Goal: Transaction & Acquisition: Purchase product/service

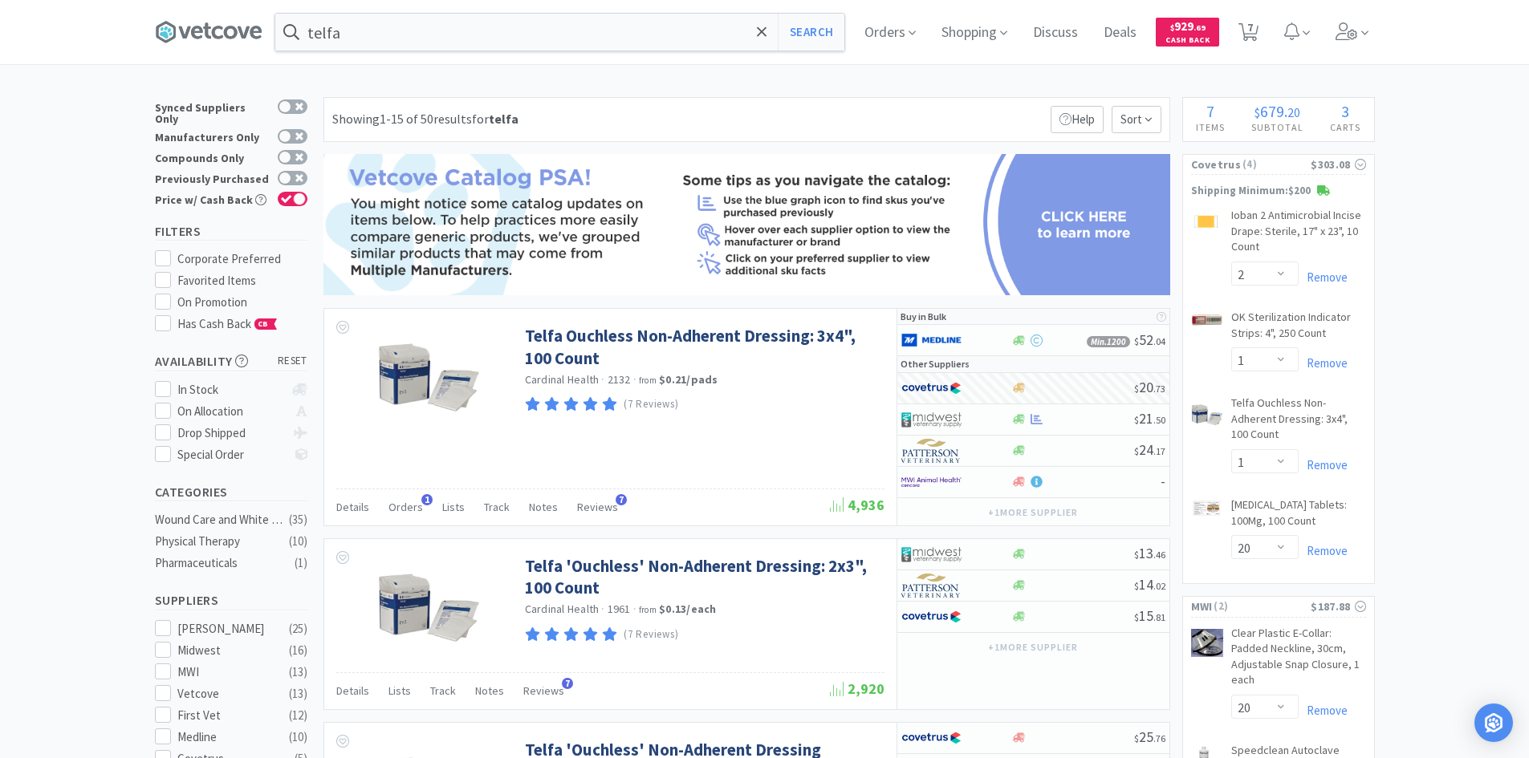
select select "2"
select select "1"
select select "20"
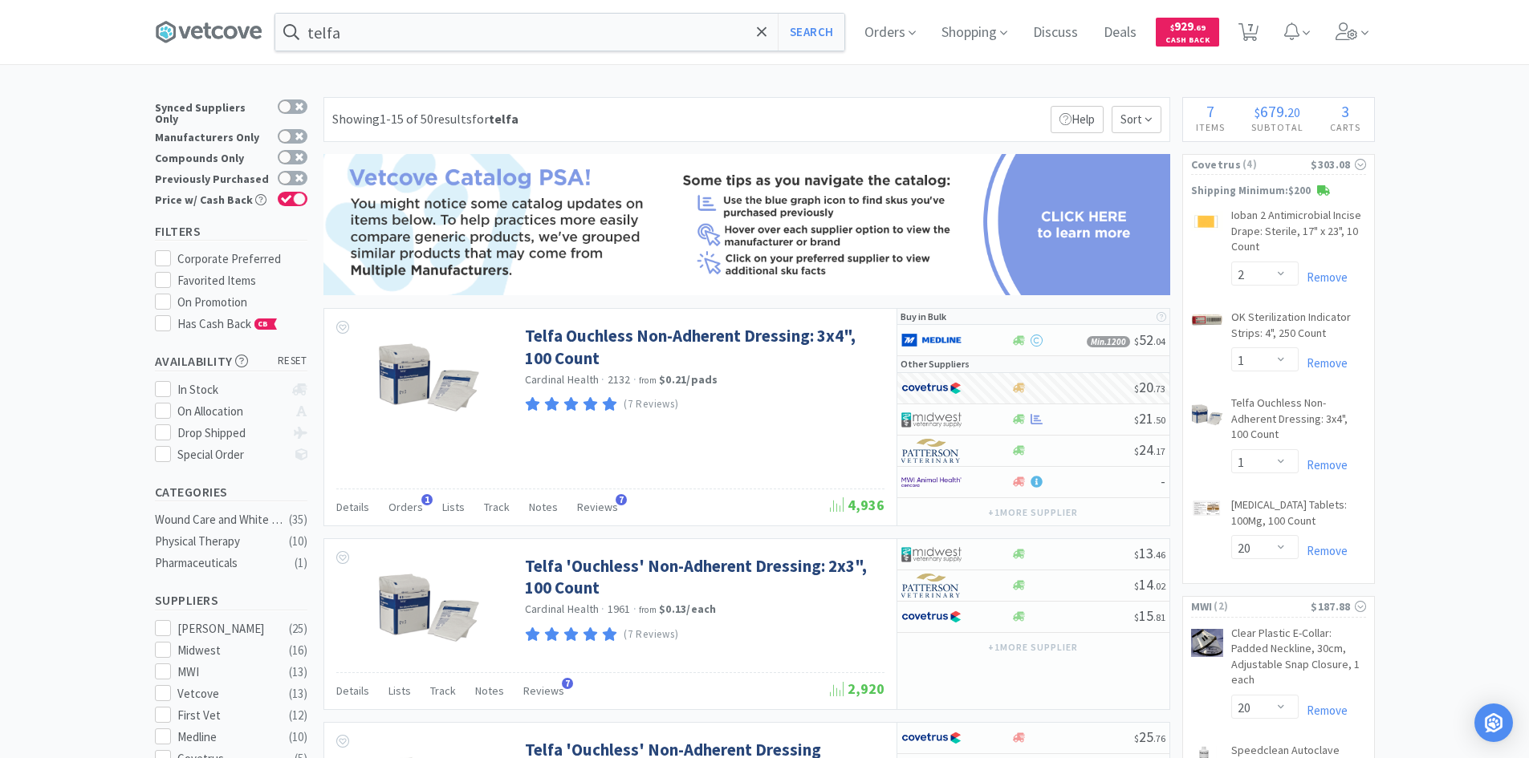
select select "1"
select select "2"
click at [347, 40] on input "telfa" at bounding box center [559, 32] width 569 height 37
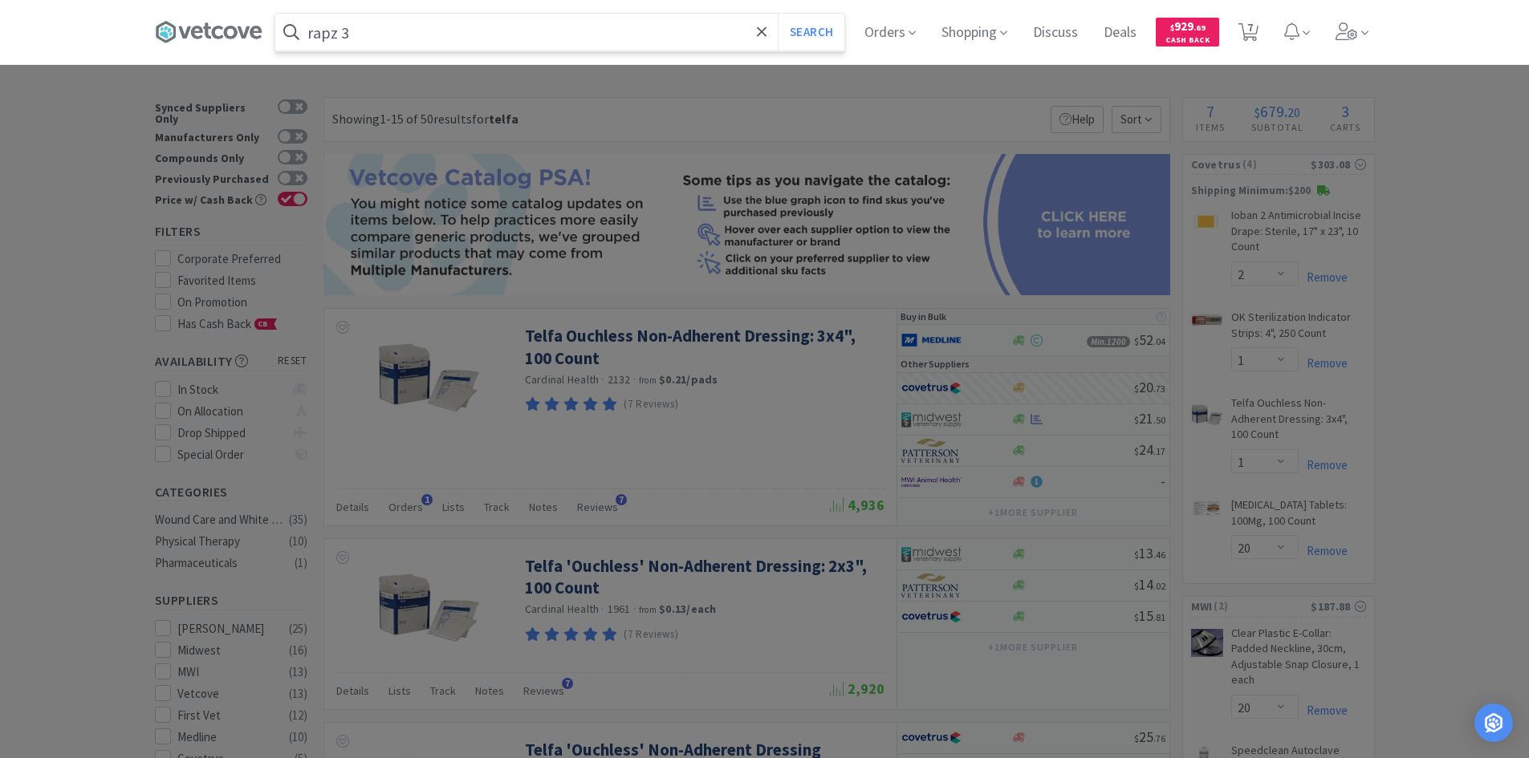
type input "rapz 3"
click at [778, 14] on button "Search" at bounding box center [811, 32] width 67 height 37
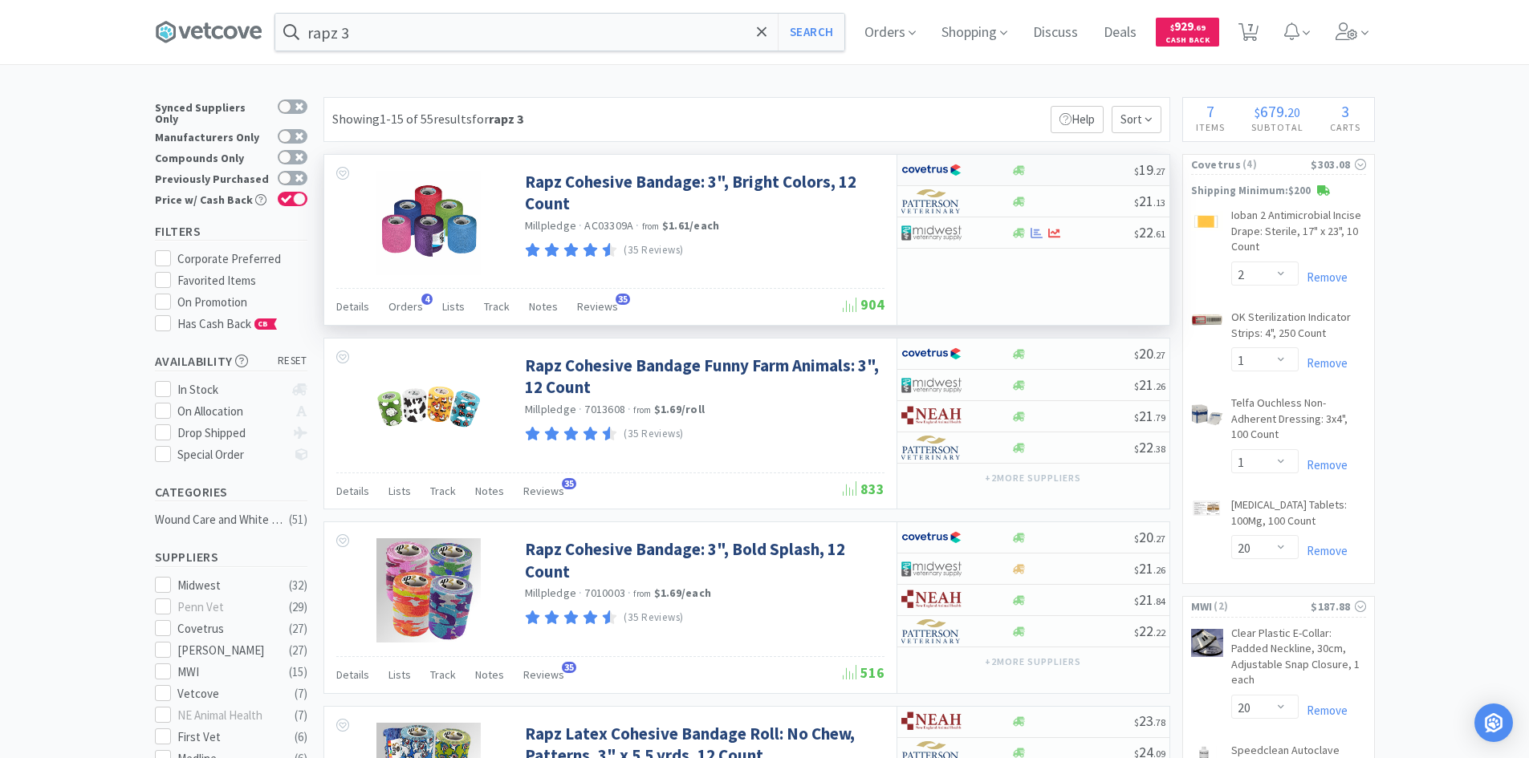
click at [992, 171] on div at bounding box center [956, 169] width 110 height 27
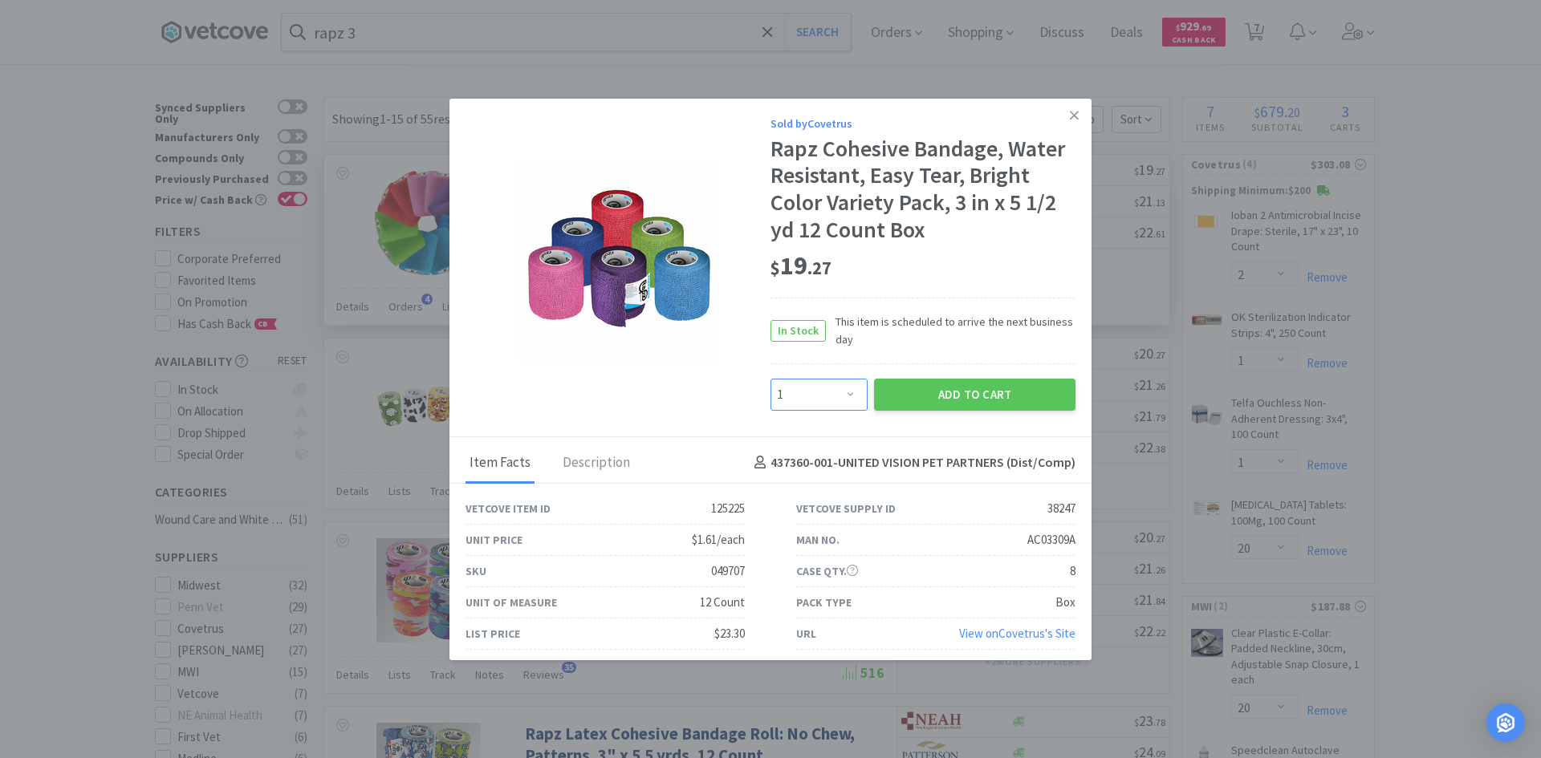
drag, startPoint x: 835, startPoint y: 388, endPoint x: 827, endPoint y: 380, distance: 10.8
click at [835, 388] on select "Enter Quantity 1 2 3 4 5 6 7 8 9 10 11 12 13 14 15 16 17 18 19 20 Enter Quantity" at bounding box center [818, 395] width 97 height 32
select select "2"
click at [770, 379] on select "Enter Quantity 1 2 3 4 5 6 7 8 9 10 11 12 13 14 15 16 17 18 19 20 Enter Quantity" at bounding box center [818, 395] width 97 height 32
click at [936, 403] on button "Add to Cart" at bounding box center [974, 395] width 201 height 32
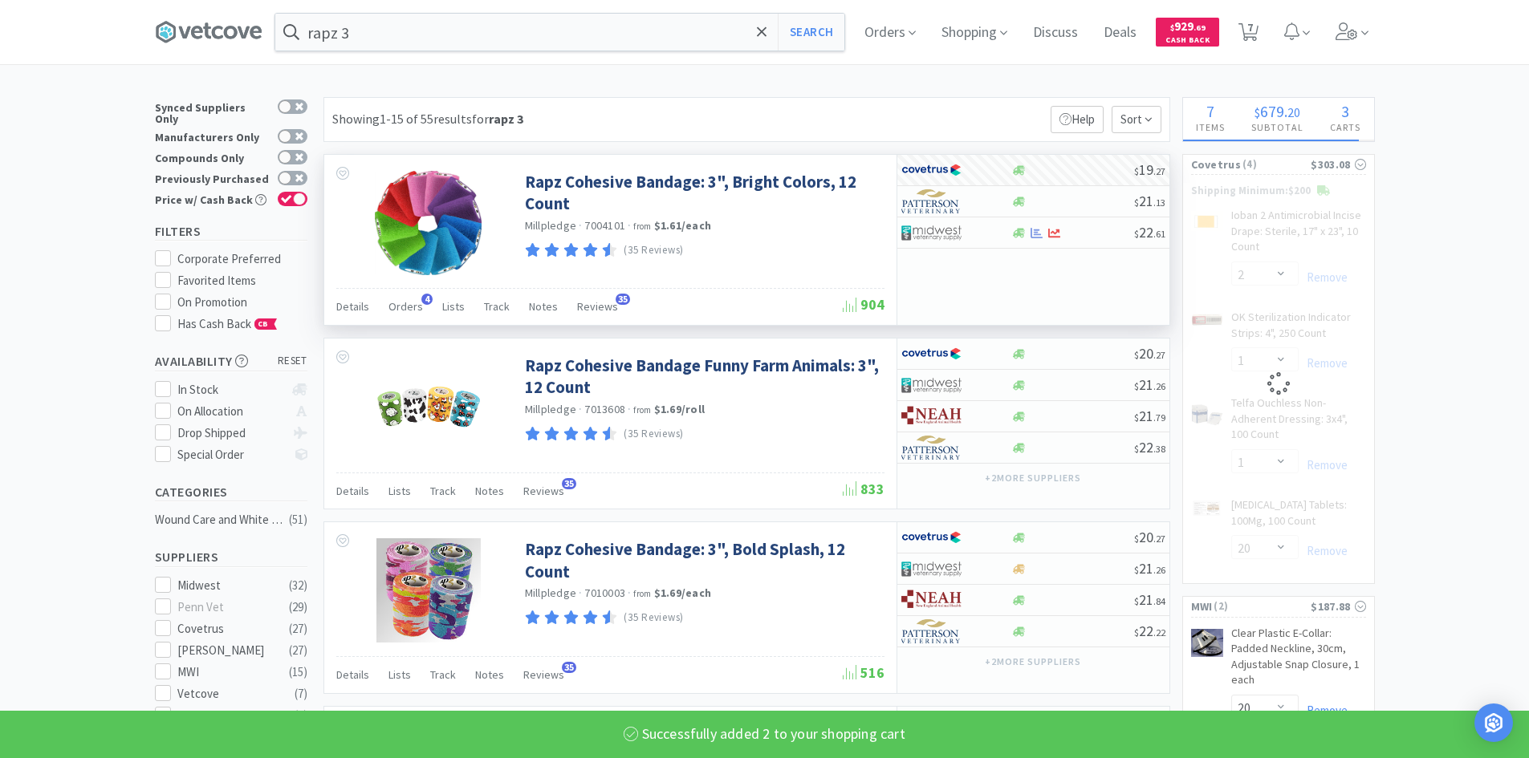
select select "2"
select select "1"
select select "20"
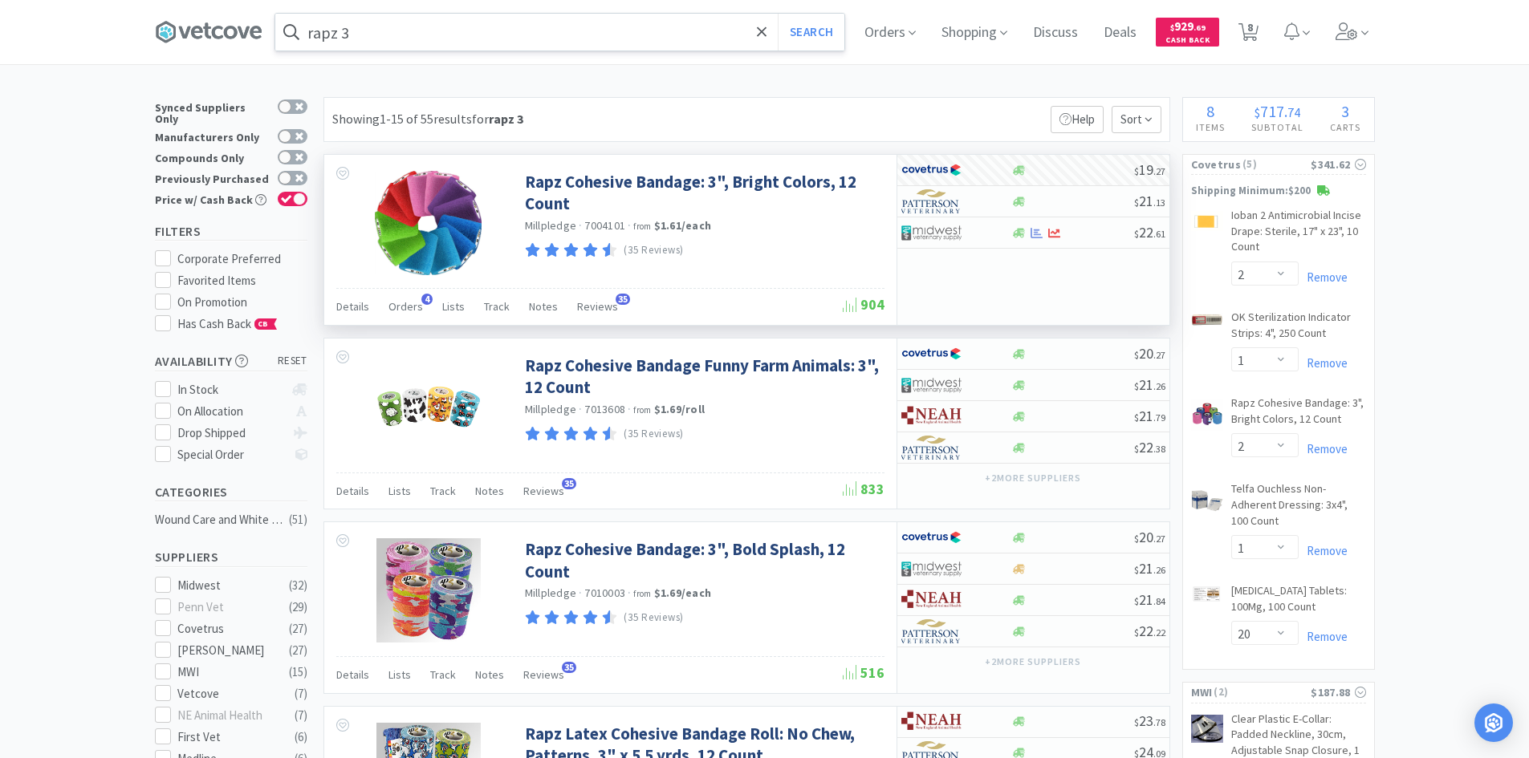
click at [505, 37] on input "rapz 3" at bounding box center [559, 32] width 569 height 37
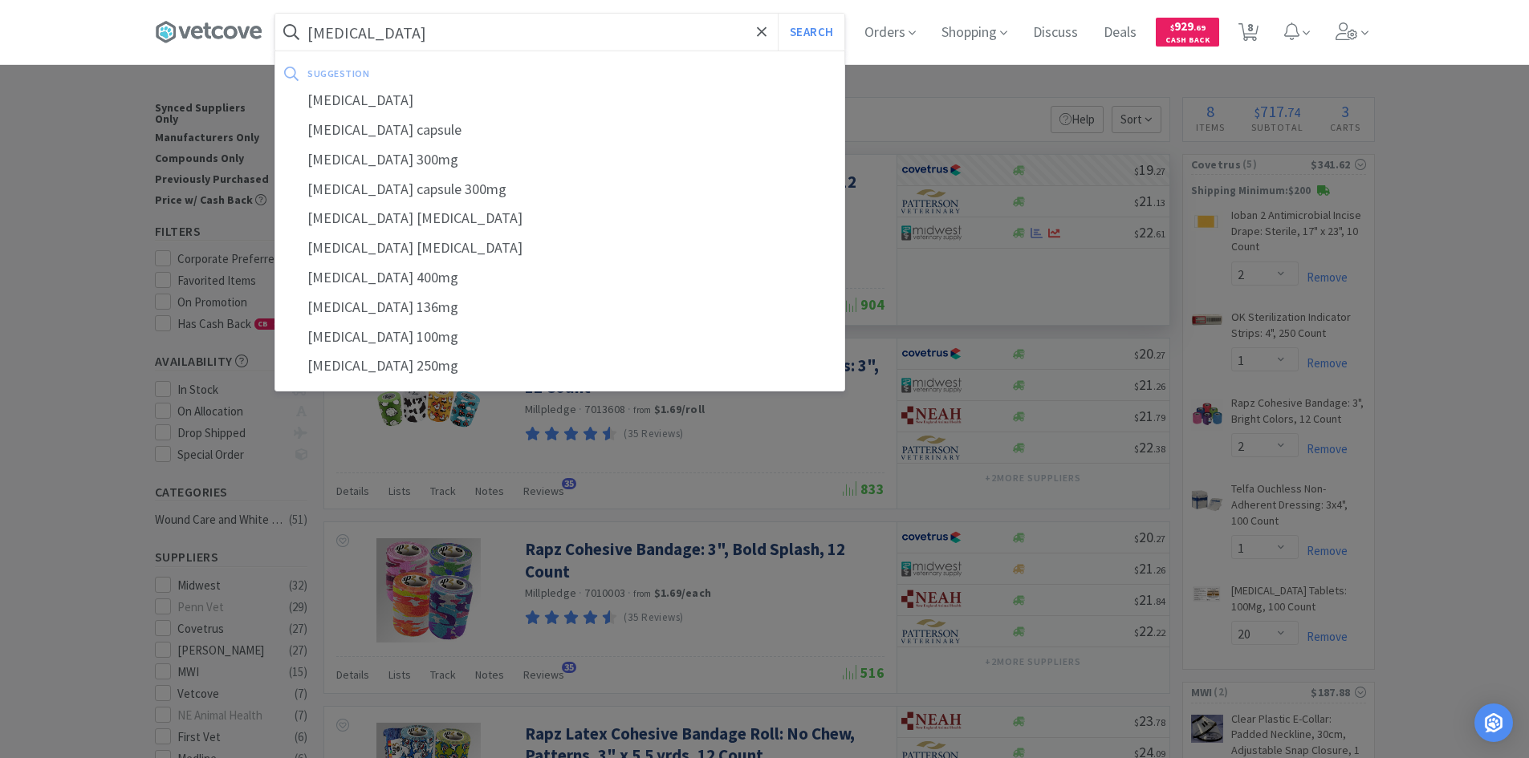
click at [778, 14] on button "Search" at bounding box center [811, 32] width 67 height 37
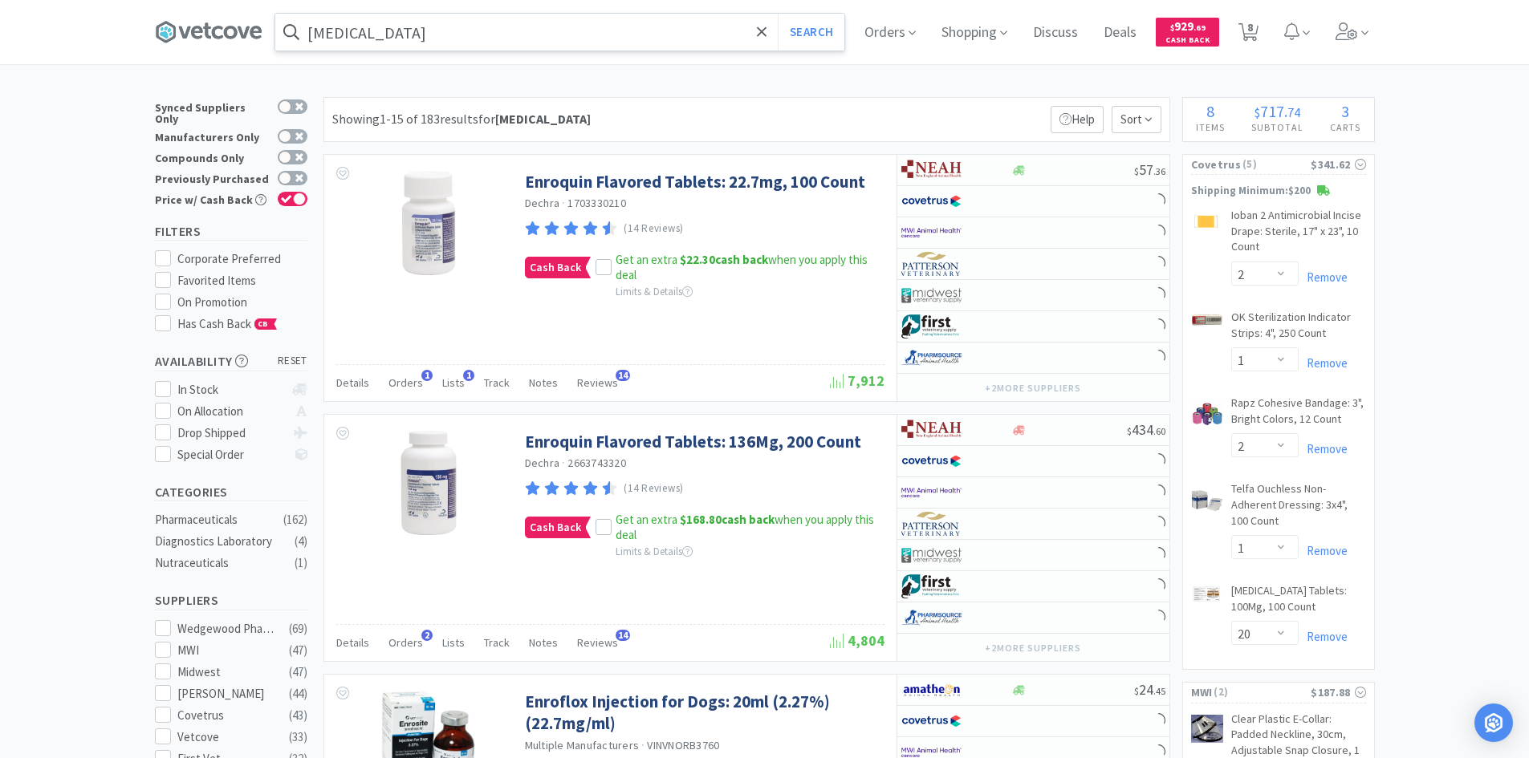
click at [505, 35] on input "[MEDICAL_DATA]" at bounding box center [559, 32] width 569 height 37
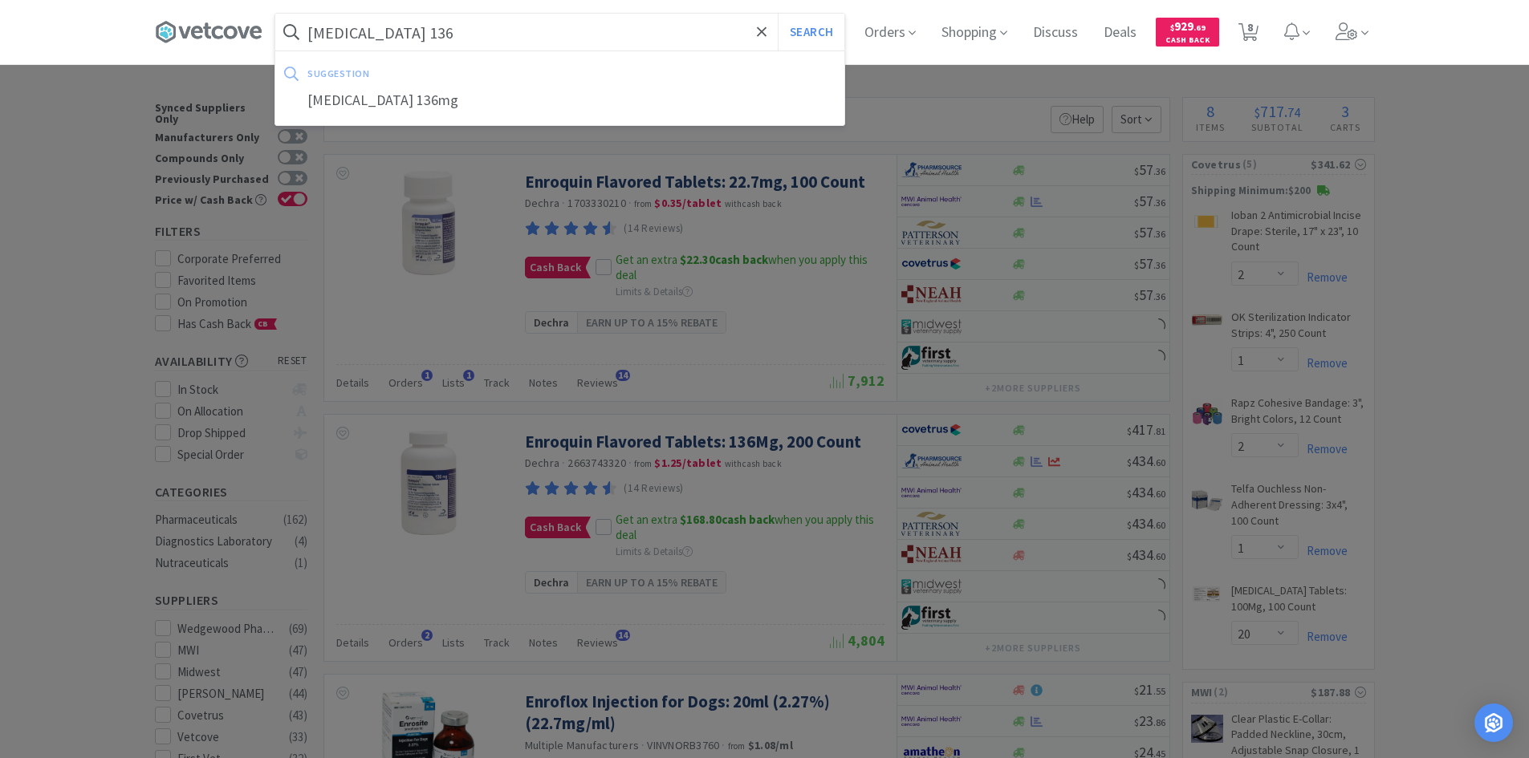
type input "[MEDICAL_DATA] 136"
click at [778, 14] on button "Search" at bounding box center [811, 32] width 67 height 37
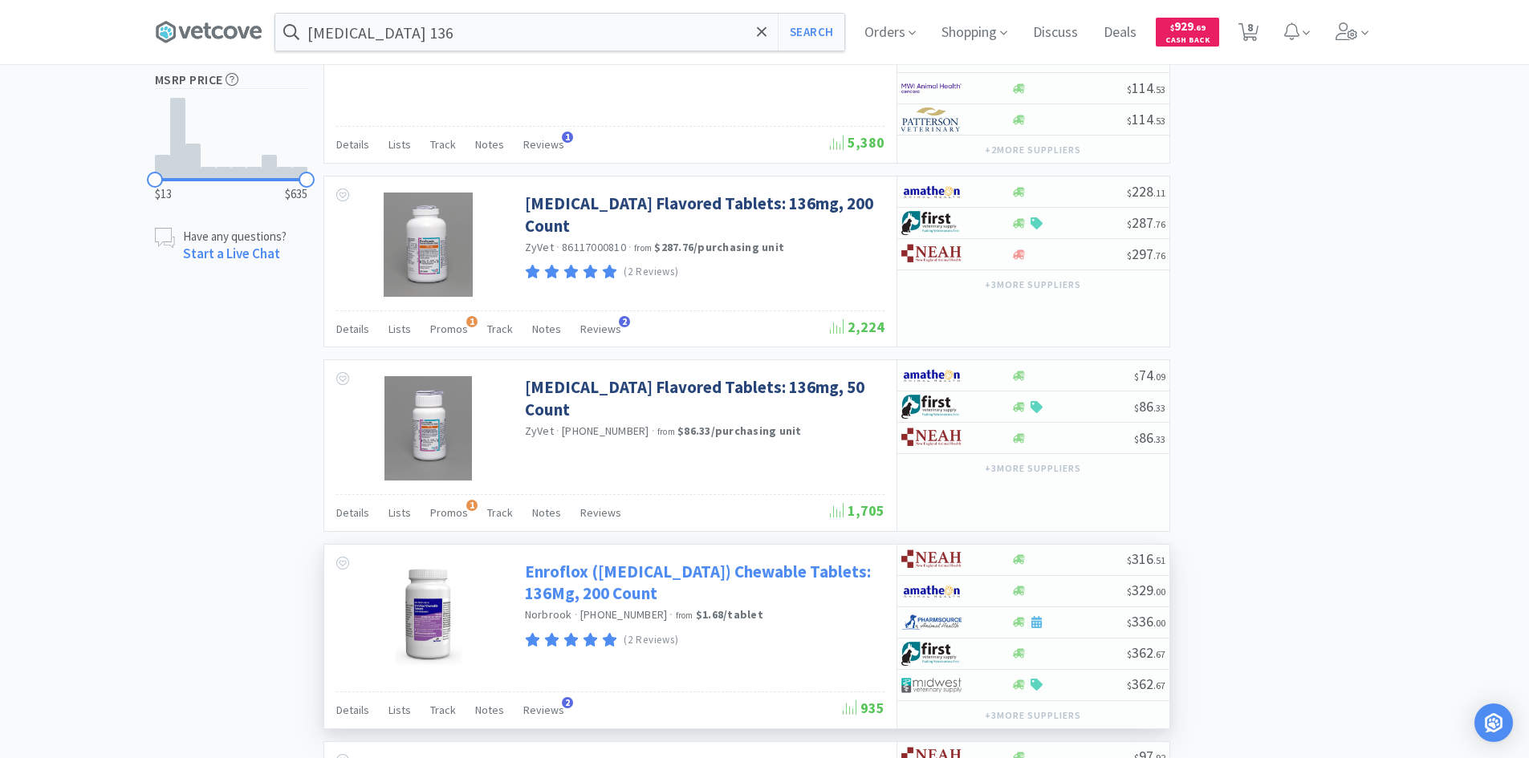
scroll to position [1043, 0]
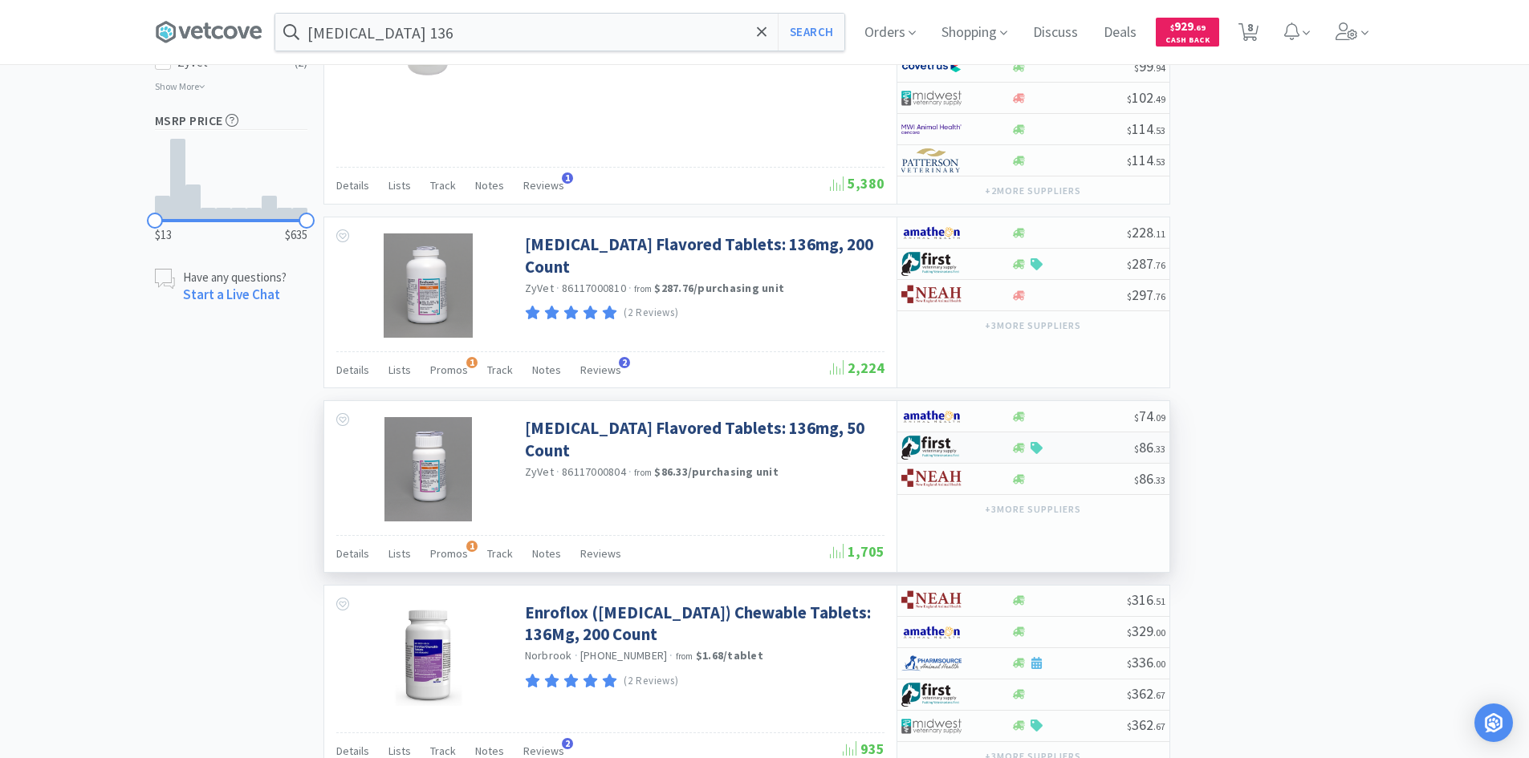
click at [1065, 451] on div at bounding box center [1072, 448] width 123 height 12
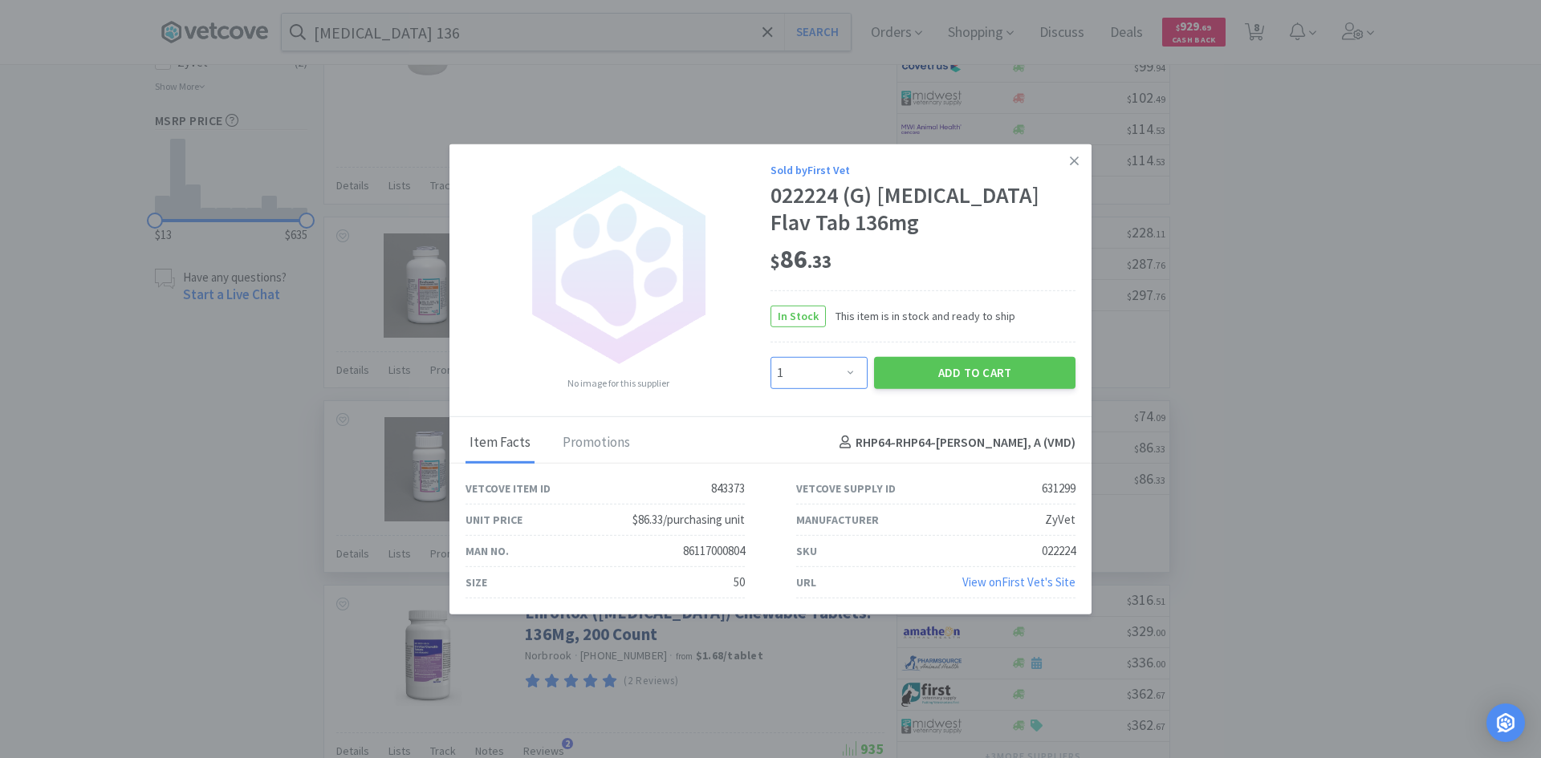
click at [850, 379] on select "Enter Quantity 1 2 3 4 5 6 7 8 9 10 11 12 13 14 15 16 17 18 19 20 Enter Quantity" at bounding box center [818, 373] width 97 height 32
select select "3"
click at [770, 357] on select "Enter Quantity 1 2 3 4 5 6 7 8 9 10 11 12 13 14 15 16 17 18 19 20 Enter Quantity" at bounding box center [818, 373] width 97 height 32
click at [936, 359] on button "Add to Cart" at bounding box center [974, 373] width 201 height 32
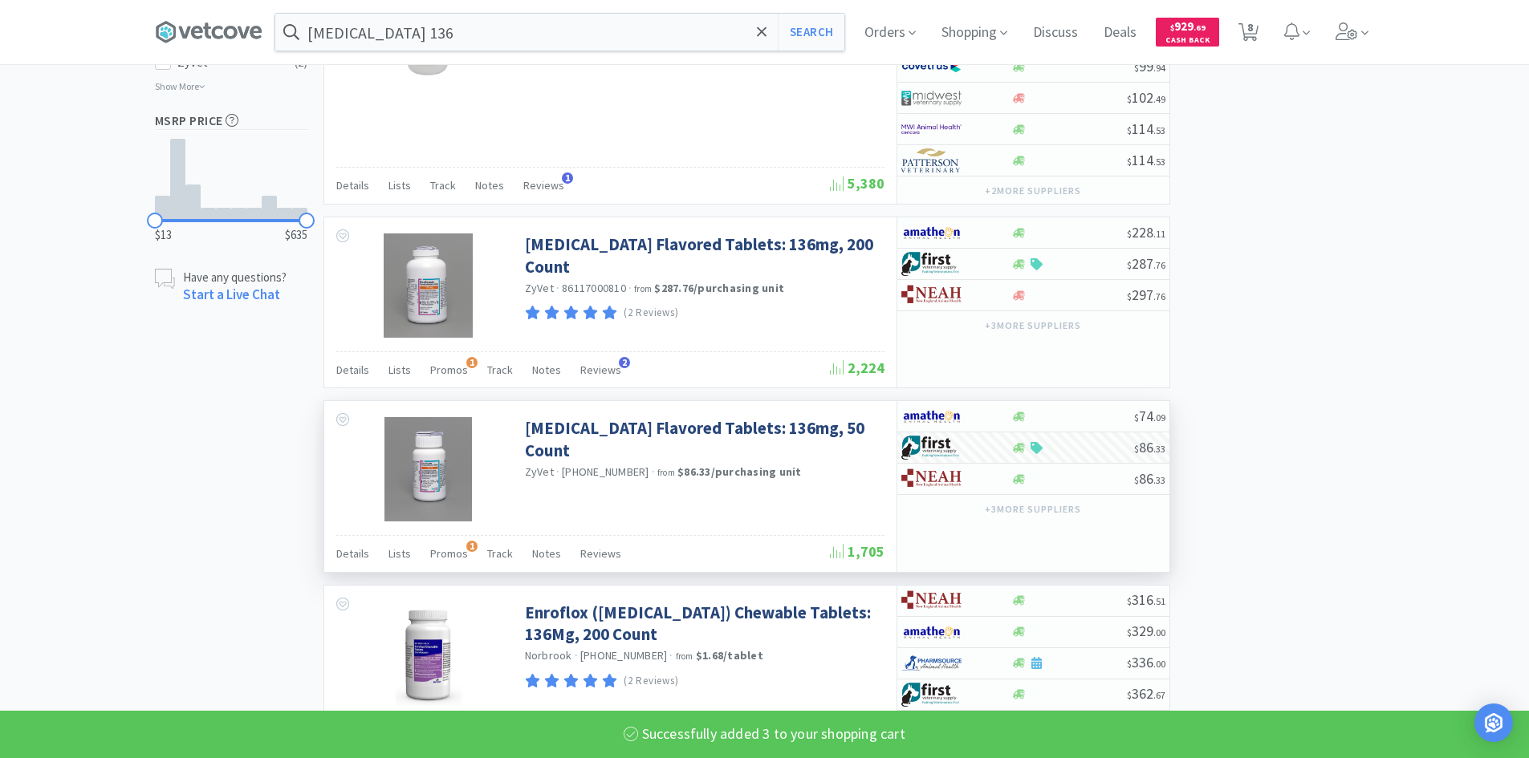
select select "3"
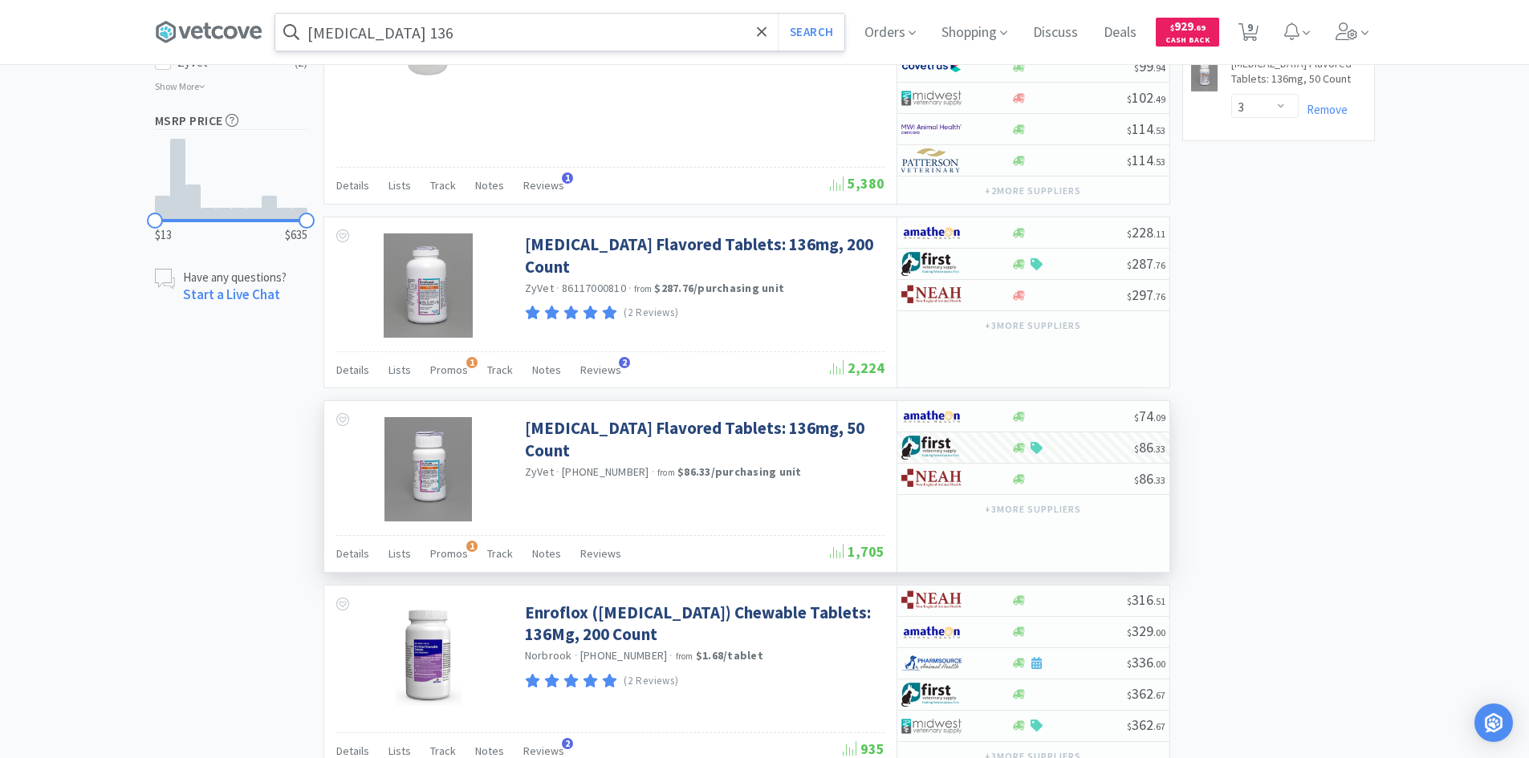
click at [486, 30] on input "[MEDICAL_DATA] 136" at bounding box center [559, 32] width 569 height 37
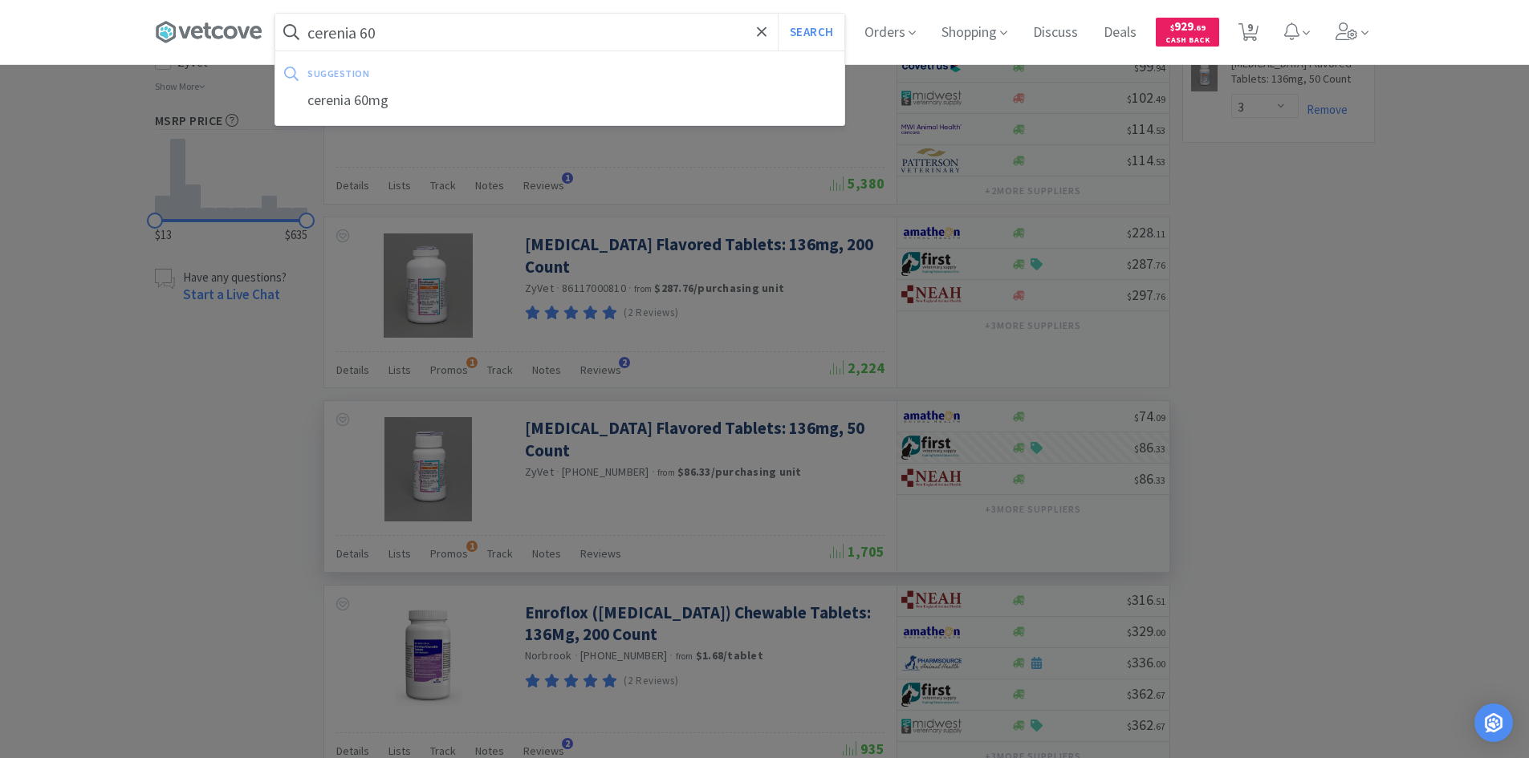
type input "cerenia 60"
click at [778, 14] on button "Search" at bounding box center [811, 32] width 67 height 37
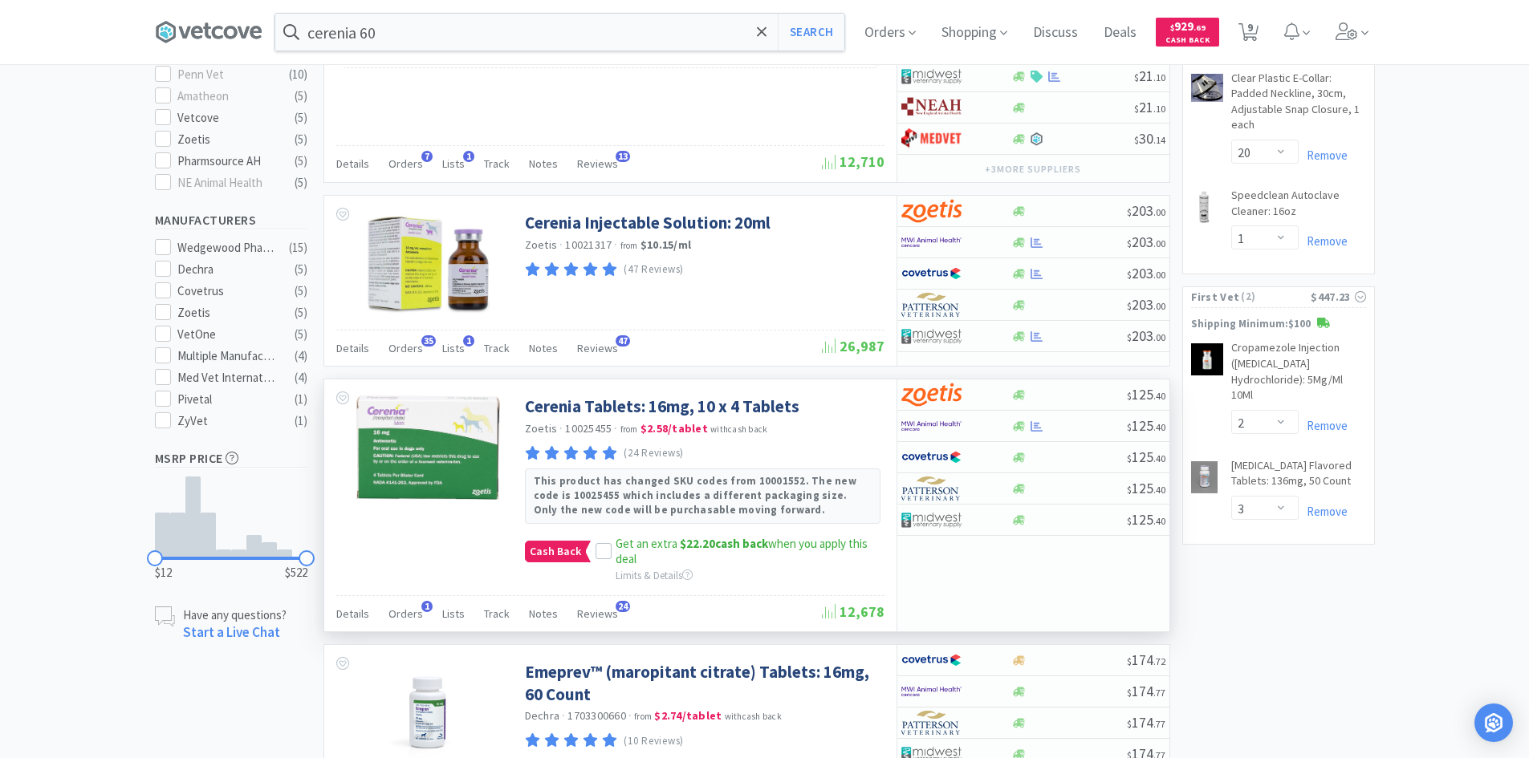
scroll to position [802, 0]
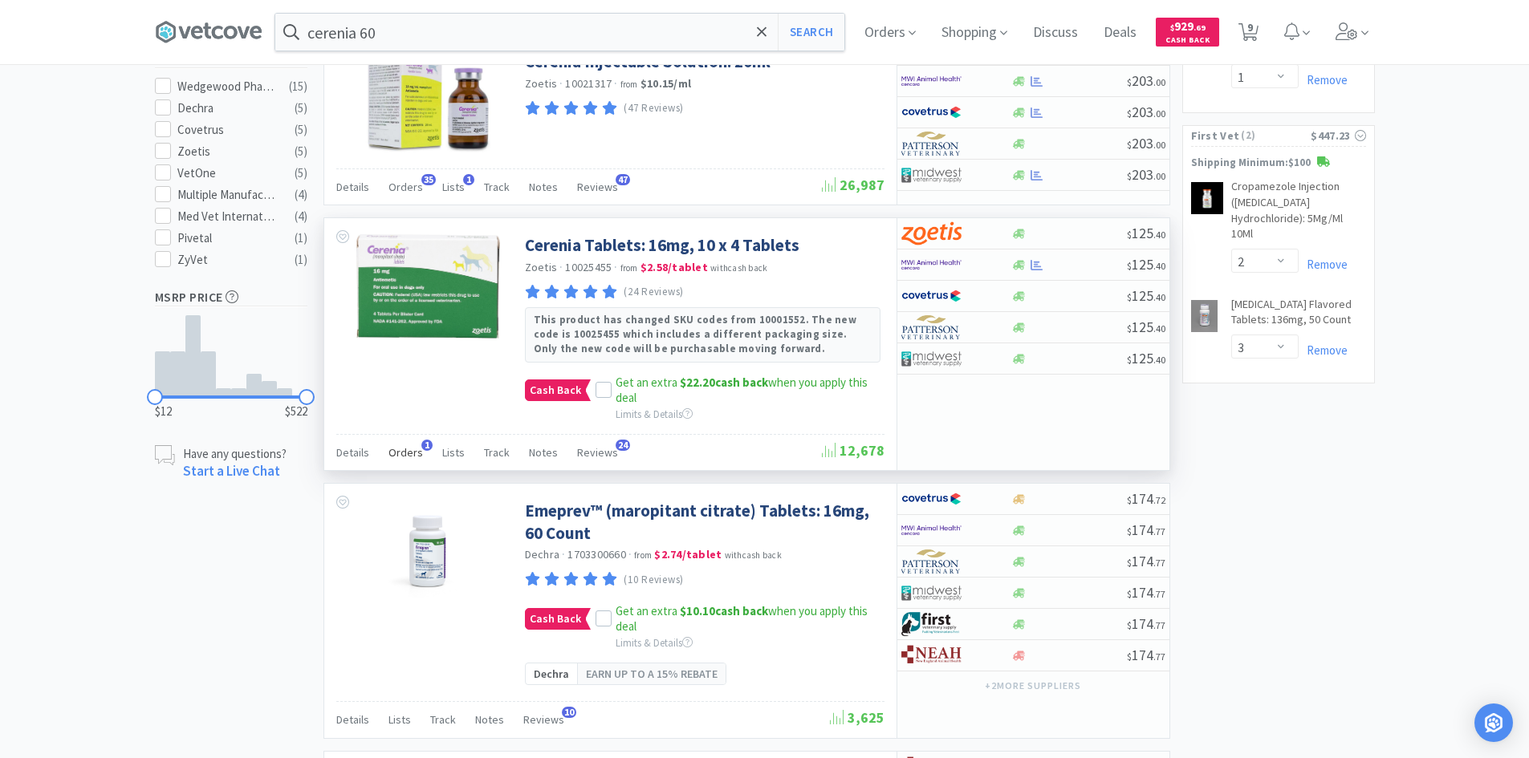
click at [393, 453] on span "Orders" at bounding box center [405, 452] width 35 height 14
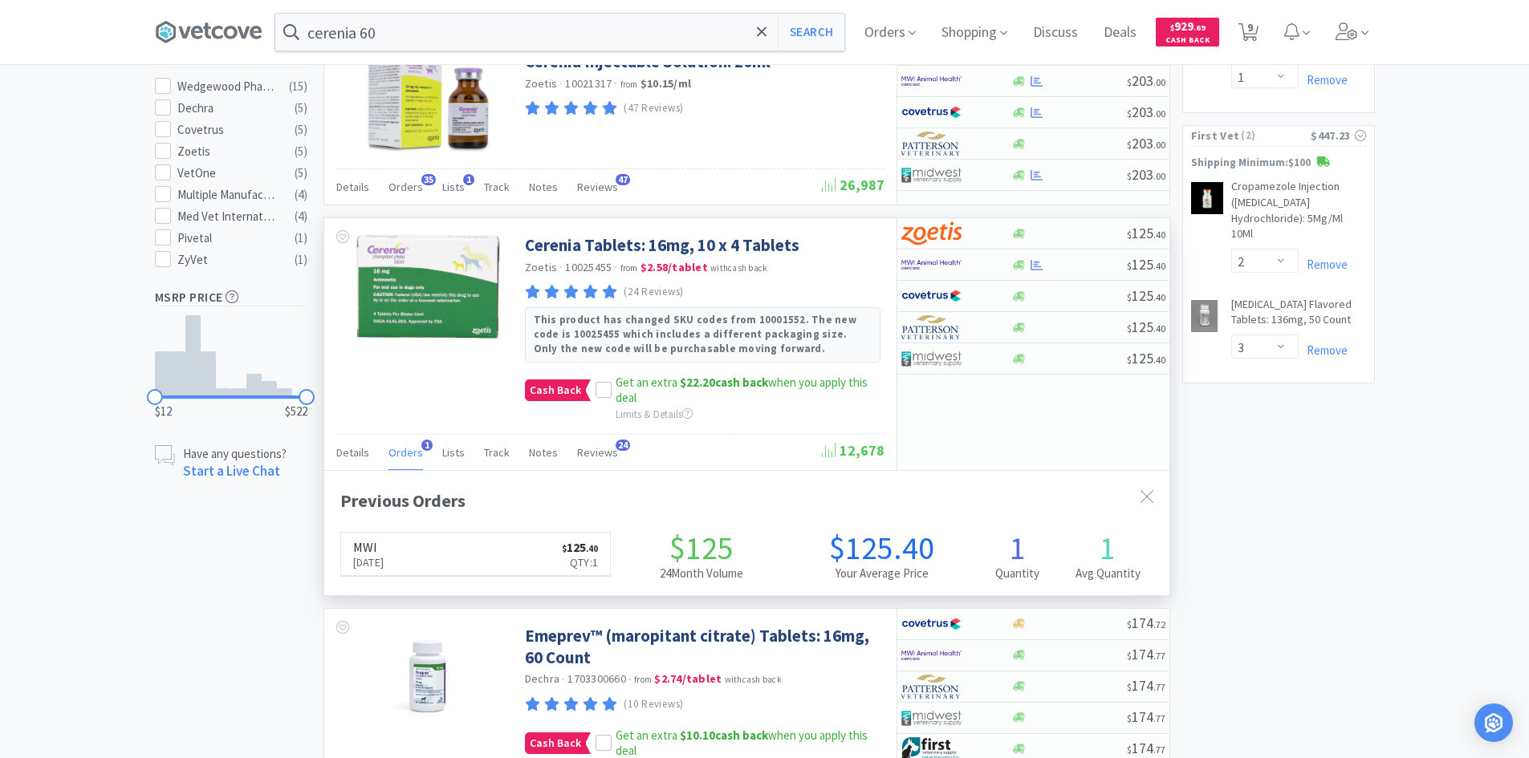
scroll to position [416, 845]
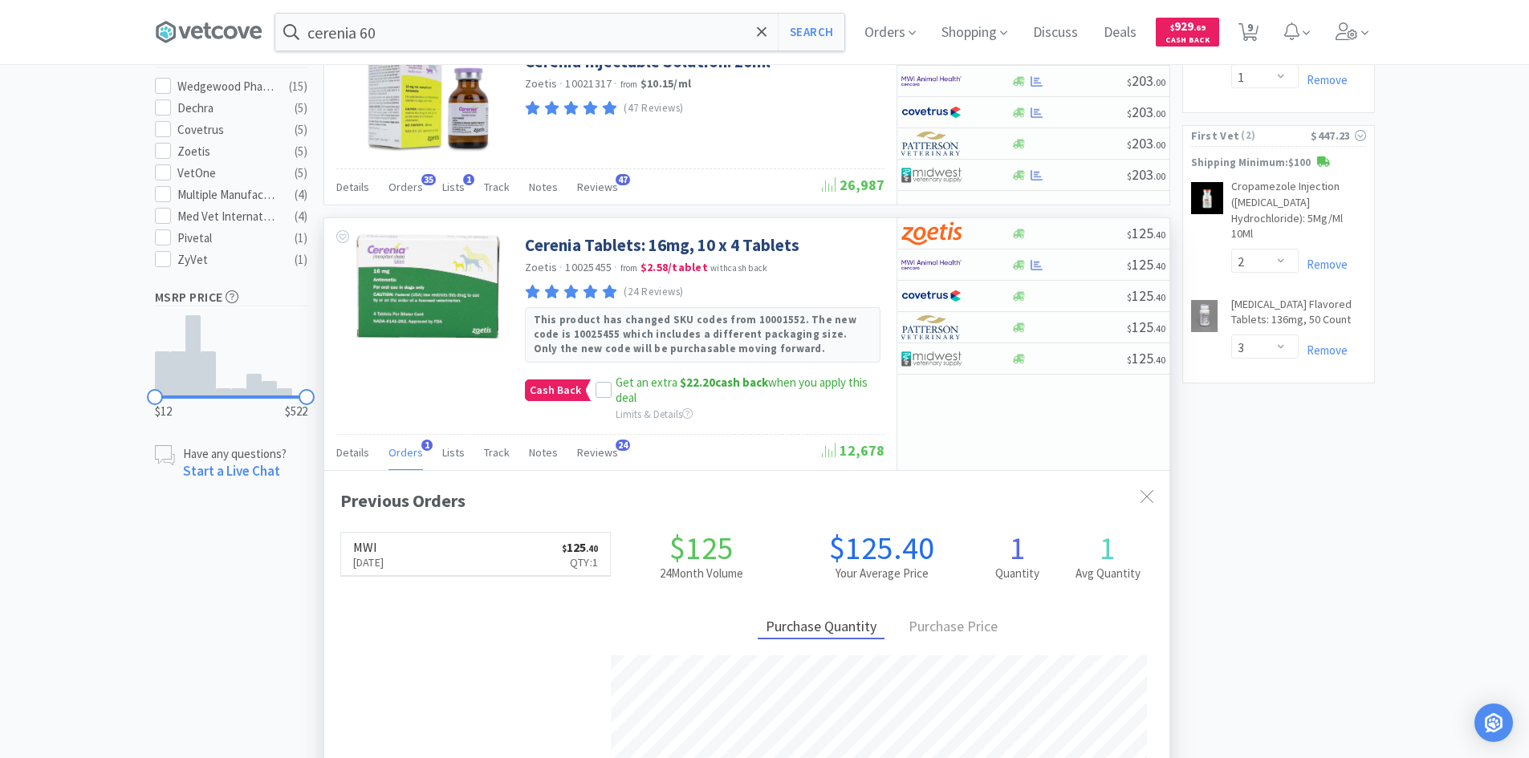
click at [403, 450] on span "Orders" at bounding box center [405, 452] width 35 height 14
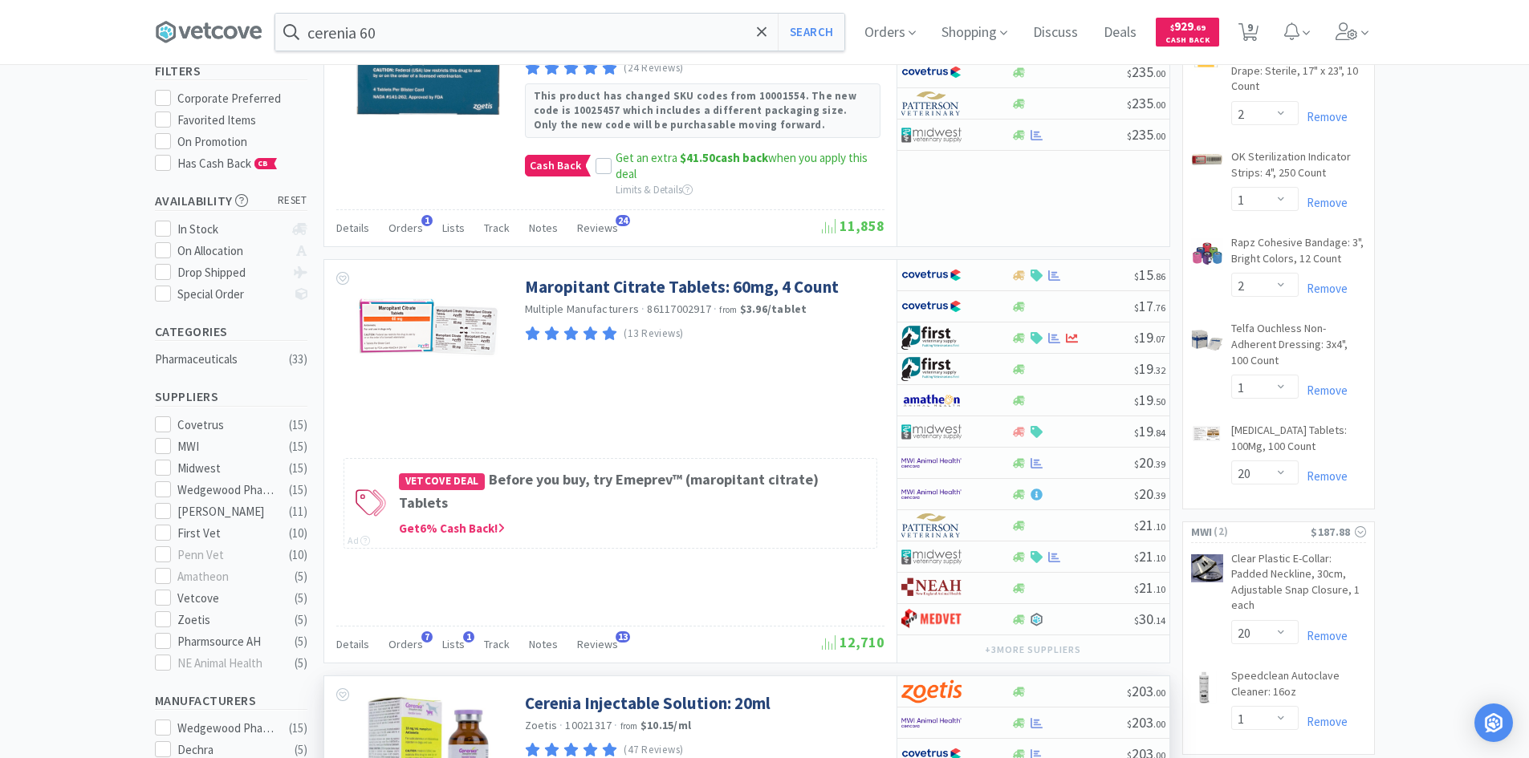
scroll to position [0, 0]
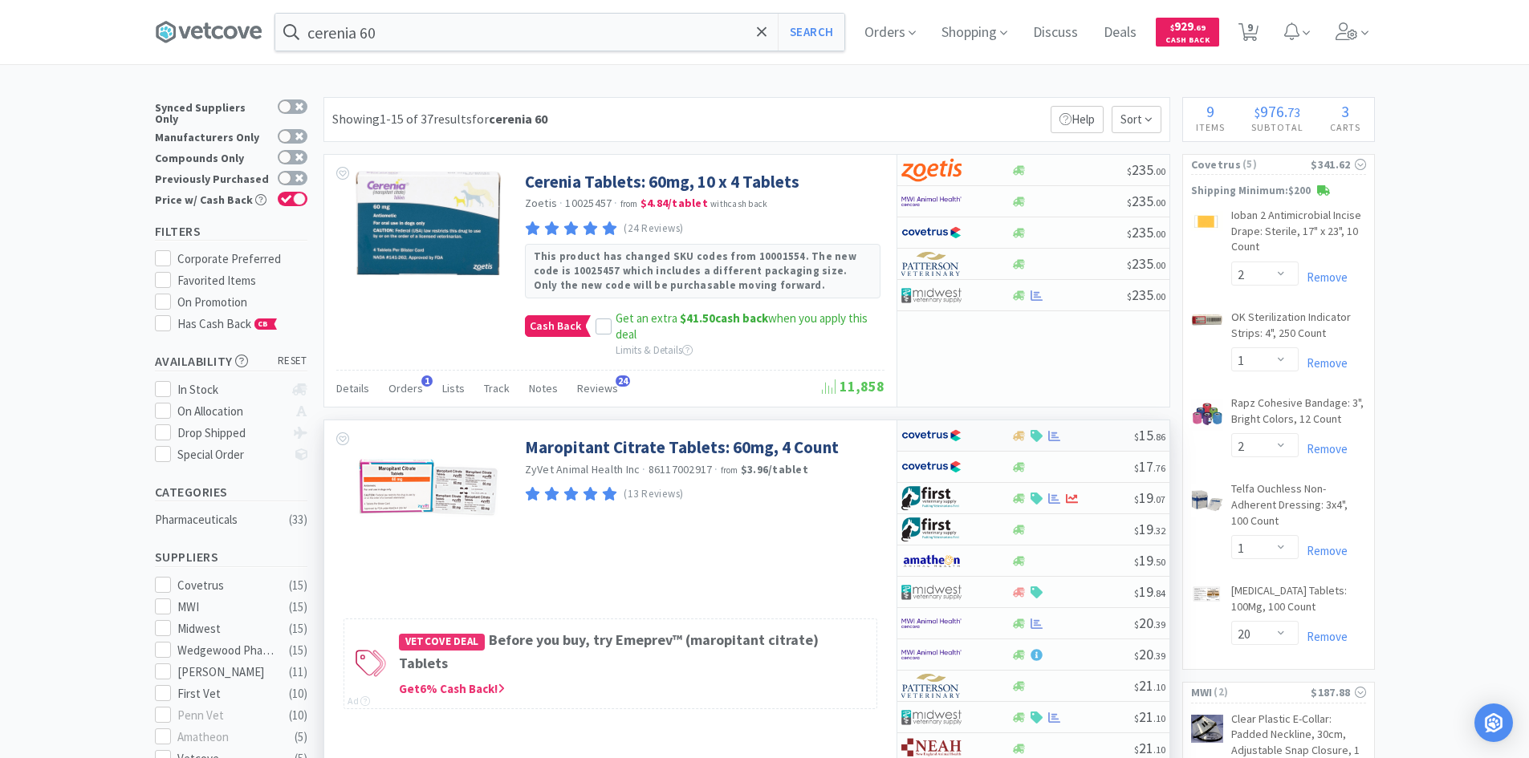
click at [1001, 437] on div at bounding box center [956, 435] width 110 height 27
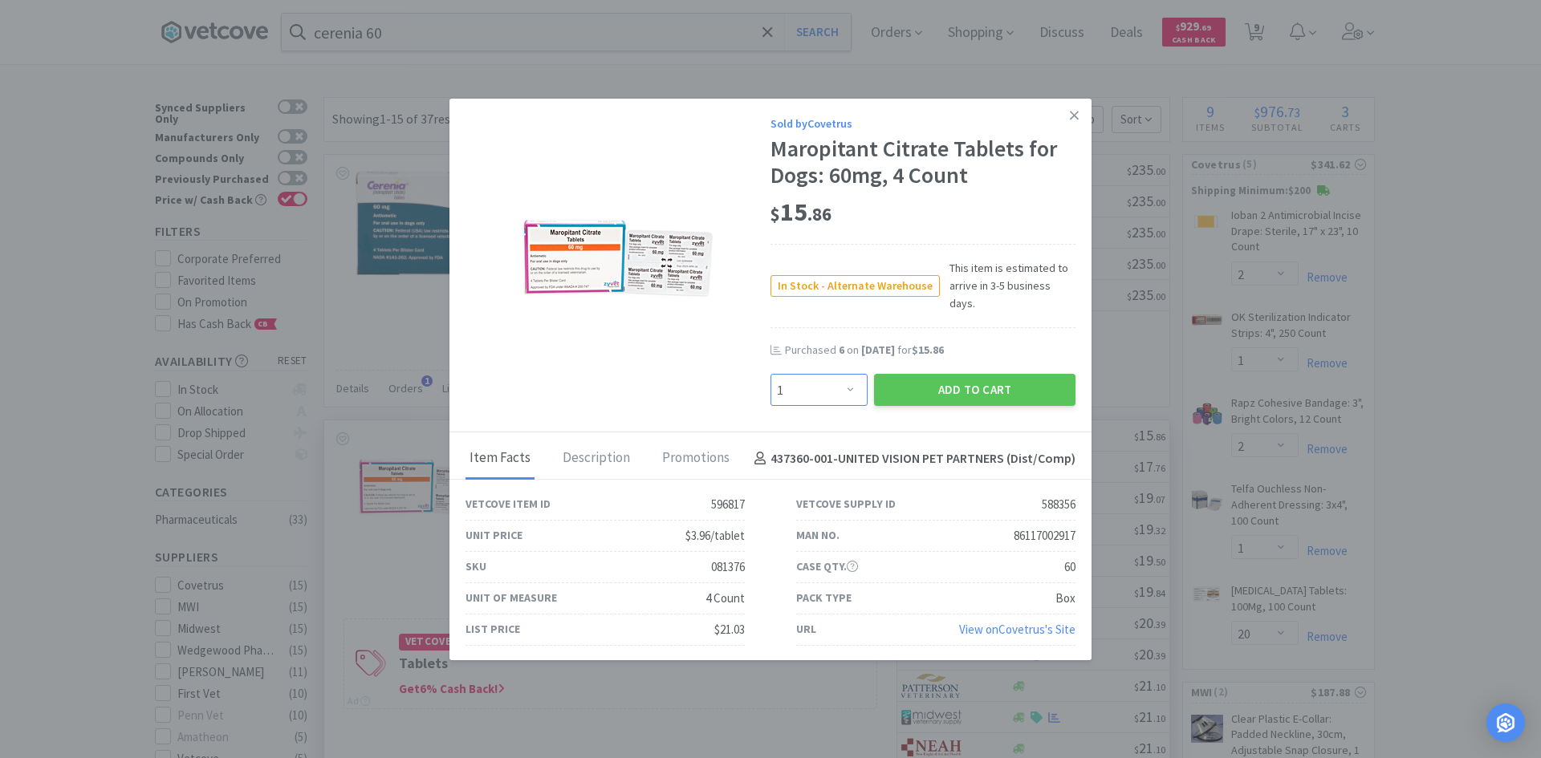
click at [843, 388] on select "Enter Quantity 1 2 3 4 5 6 7 8 9 10 11 12 13 14 15 16 17 18 19 20 Enter Quantity" at bounding box center [818, 390] width 97 height 32
select select "6"
click at [770, 374] on select "Enter Quantity 1 2 3 4 5 6 7 8 9 10 11 12 13 14 15 16 17 18 19 20 Enter Quantity" at bounding box center [818, 390] width 97 height 32
click at [941, 389] on button "Add to Cart" at bounding box center [974, 390] width 201 height 32
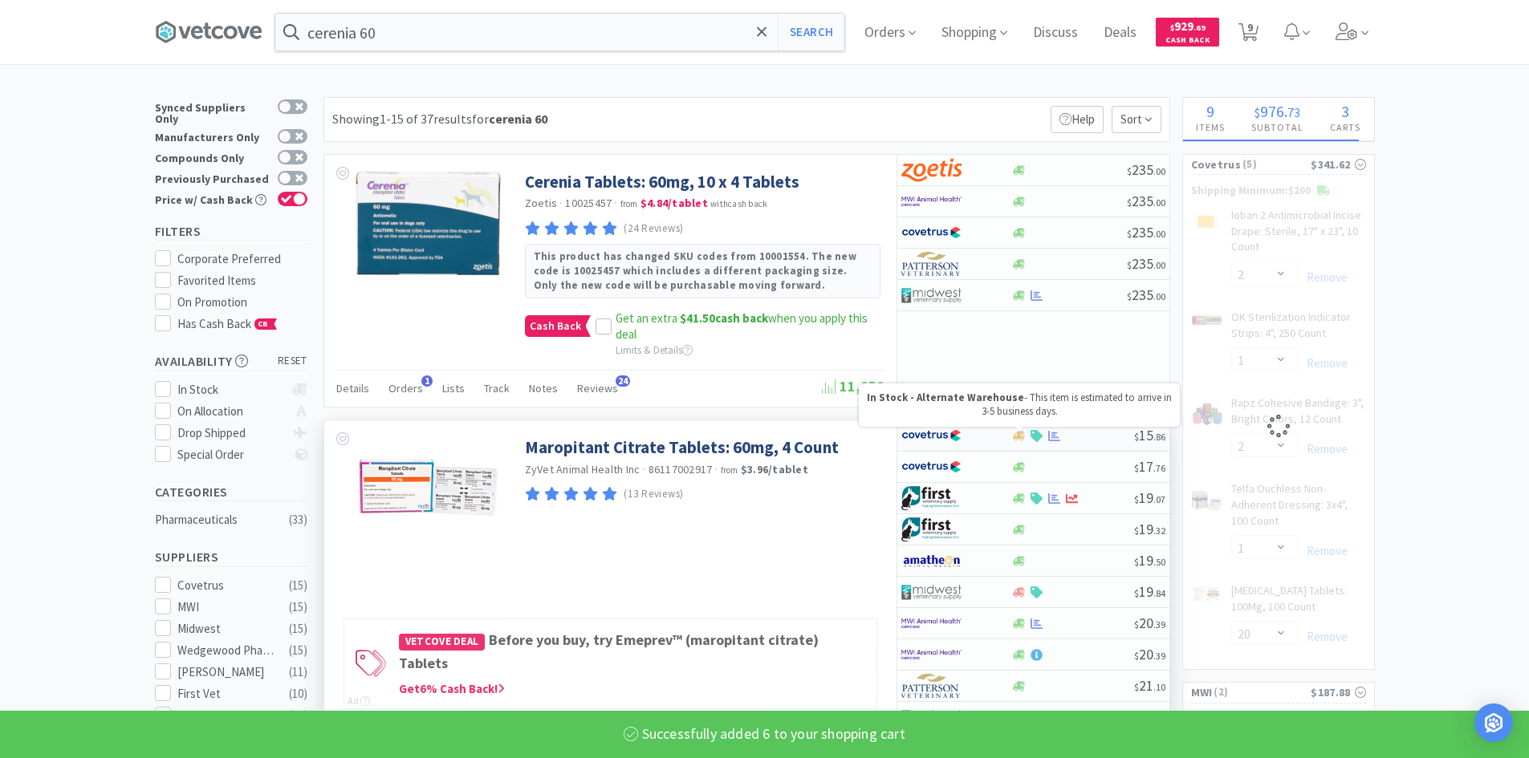
select select "6"
select select "1"
select select "2"
select select "1"
select select "20"
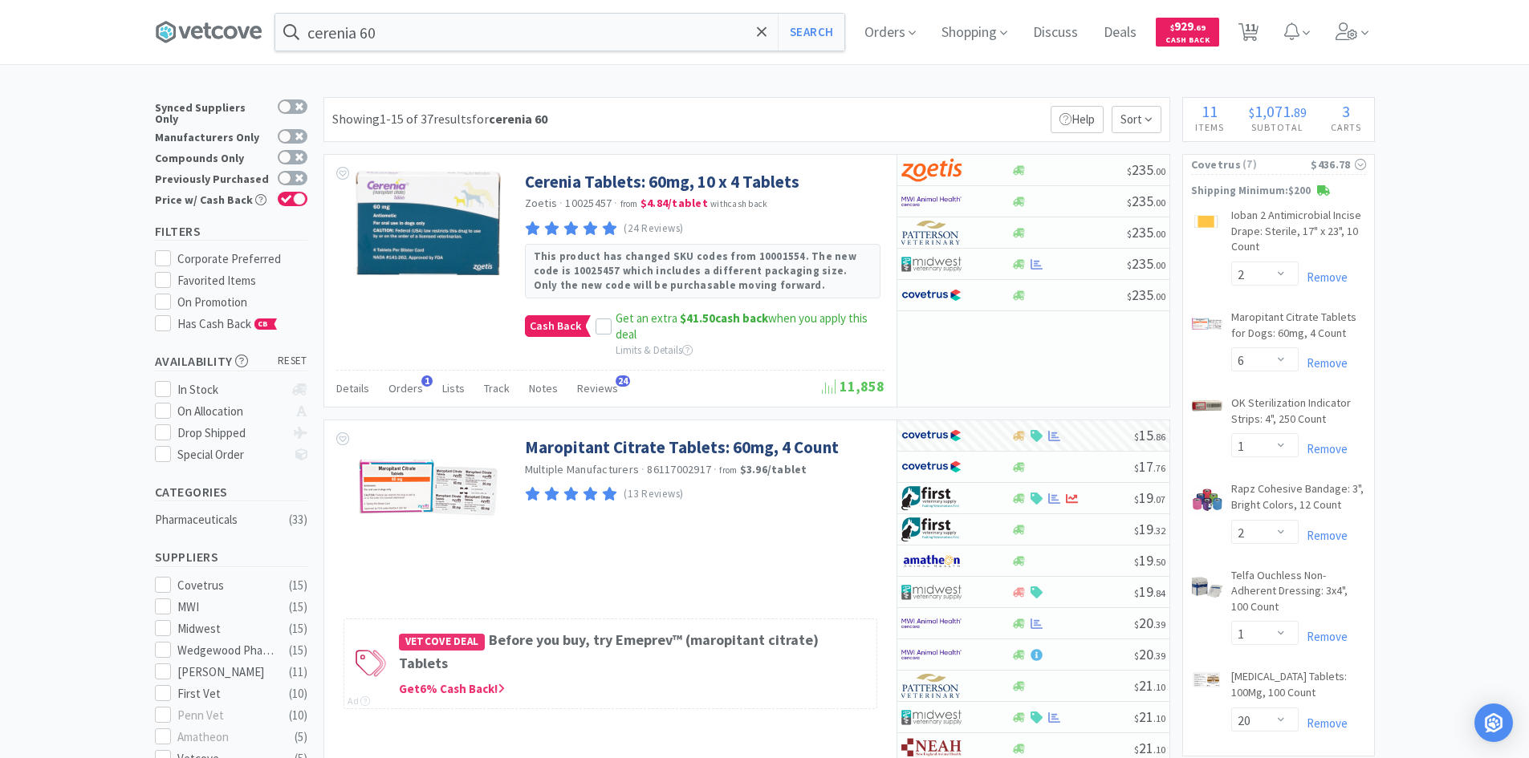
click at [1333, 169] on div "$436.78" at bounding box center [1337, 165] width 55 height 18
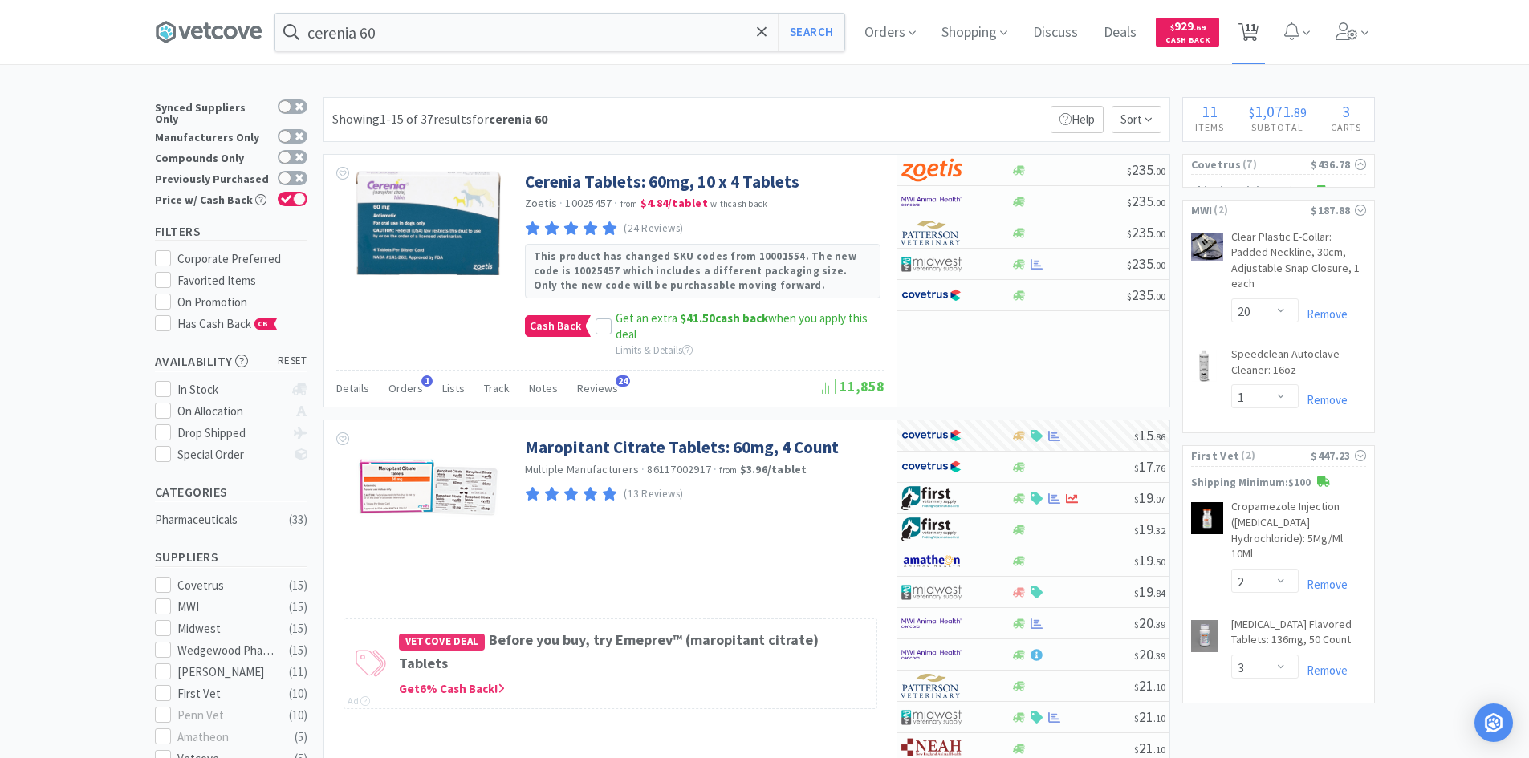
click at [1254, 42] on span "11" at bounding box center [1250, 27] width 11 height 64
select select "2"
select select "6"
select select "1"
select select "2"
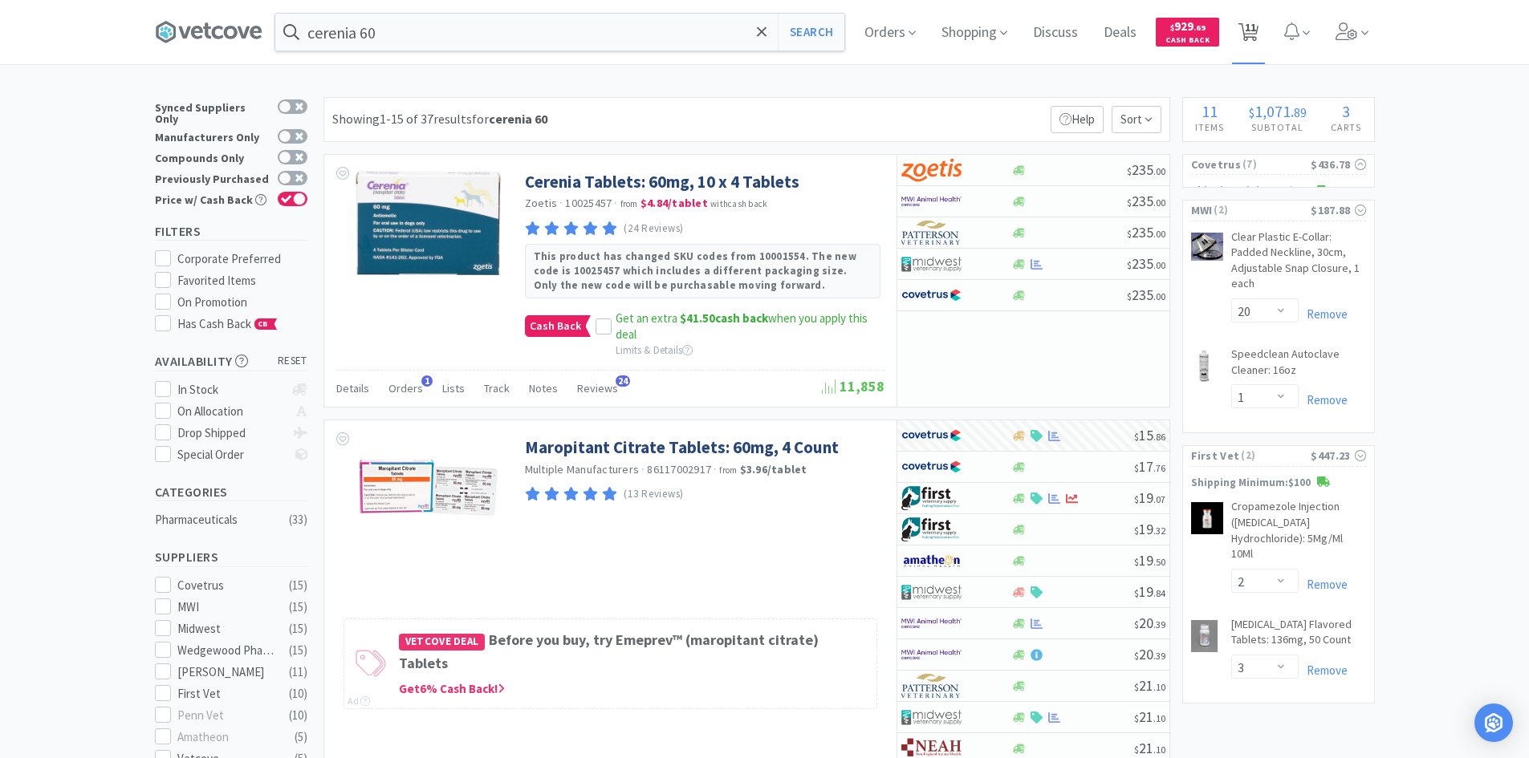
select select "1"
select select "20"
select select "1"
select select "20"
select select "1"
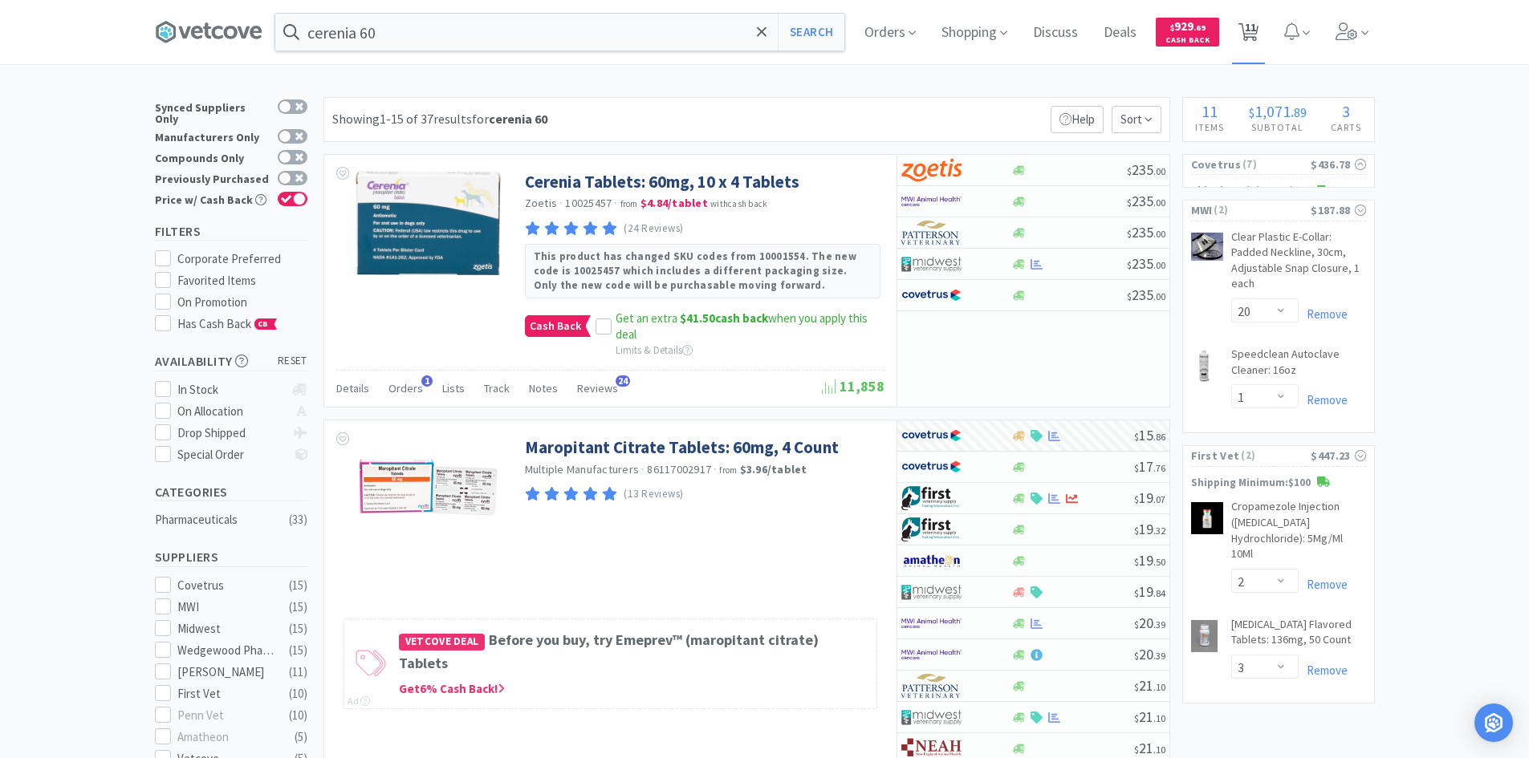
select select "2"
select select "3"
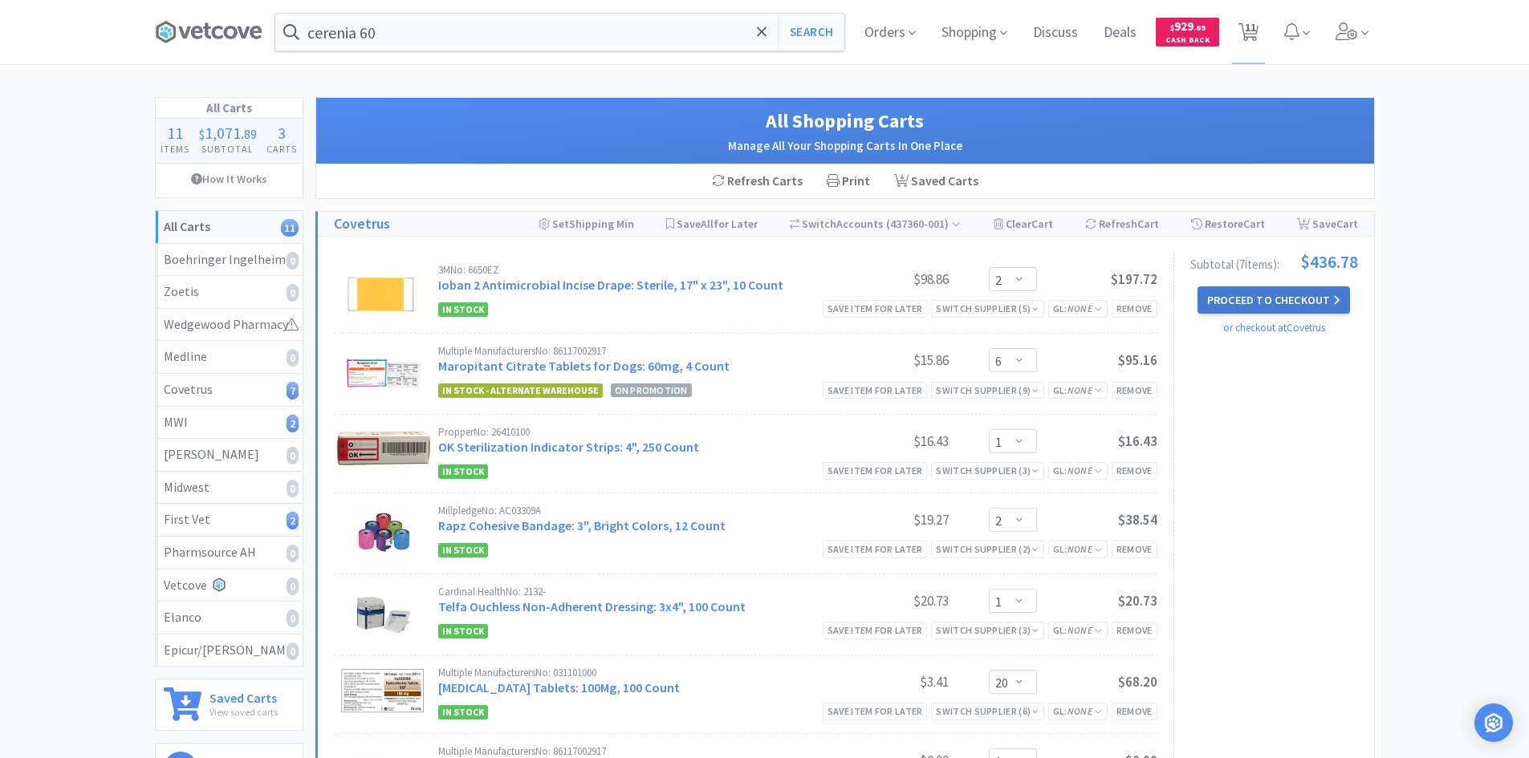
click at [1303, 286] on button "Proceed to Checkout" at bounding box center [1273, 299] width 152 height 27
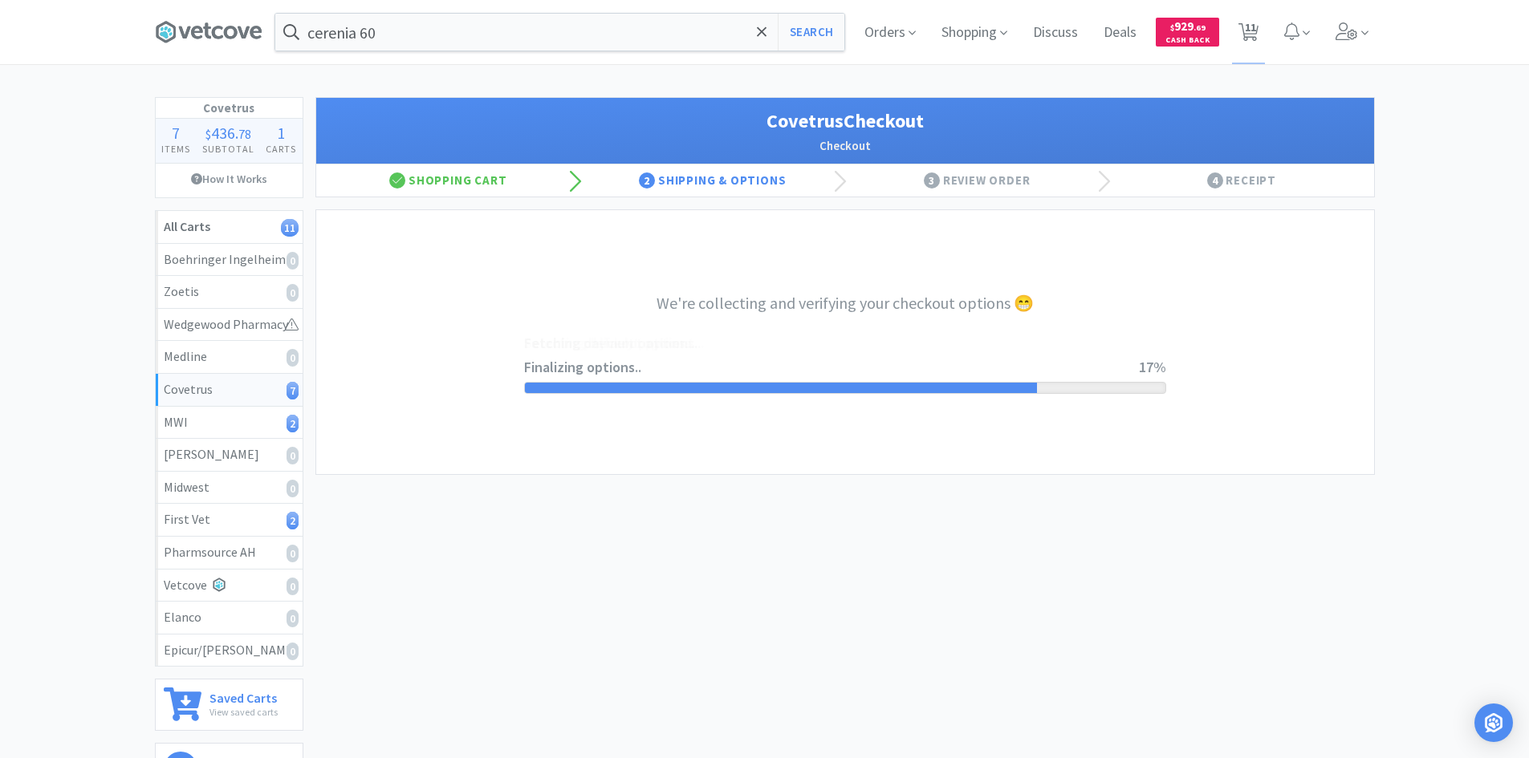
select select "ACCOUNT"
select select "cvt-standard-net"
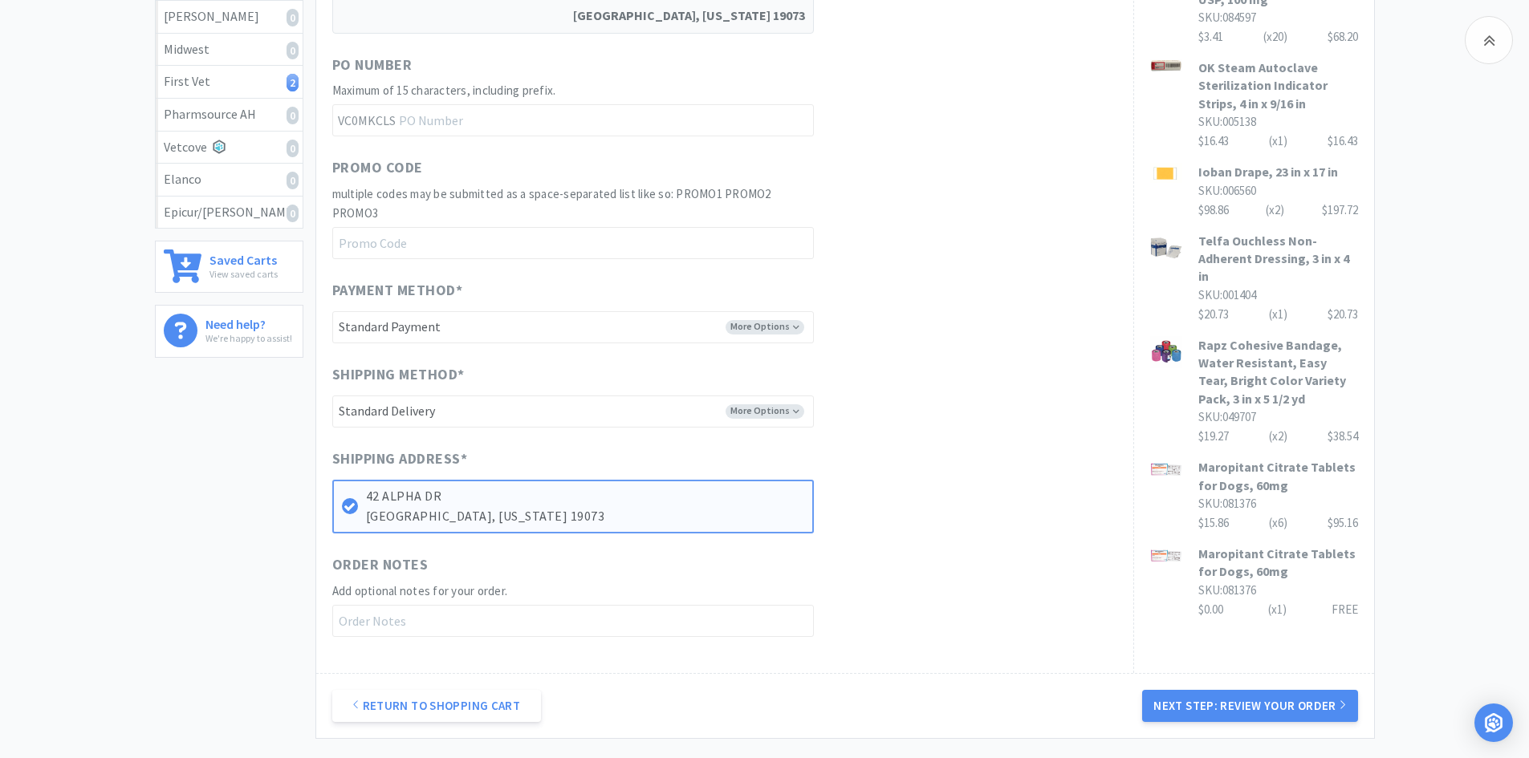
scroll to position [562, 0]
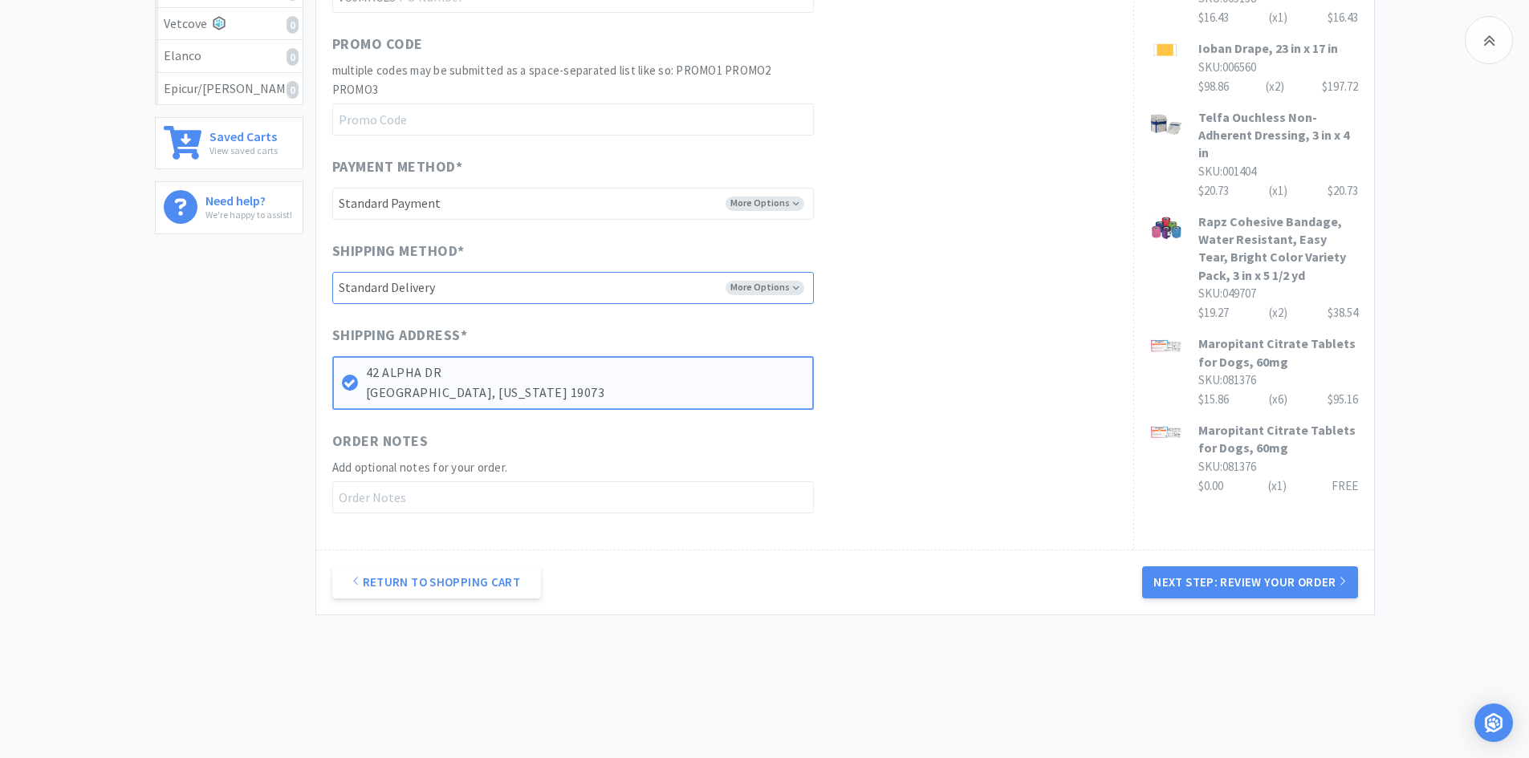
click at [764, 284] on select "-------- Standard Delivery" at bounding box center [572, 288] width 481 height 32
drag, startPoint x: 764, startPoint y: 284, endPoint x: 786, endPoint y: 285, distance: 22.5
click at [764, 284] on select "-------- Standard Delivery" at bounding box center [572, 288] width 481 height 32
click at [920, 328] on div "Shipping Address * [STREET_ADDRESS][US_STATE]" at bounding box center [724, 367] width 785 height 86
click at [1182, 580] on button "Next Step: Review Your Order" at bounding box center [1249, 583] width 215 height 32
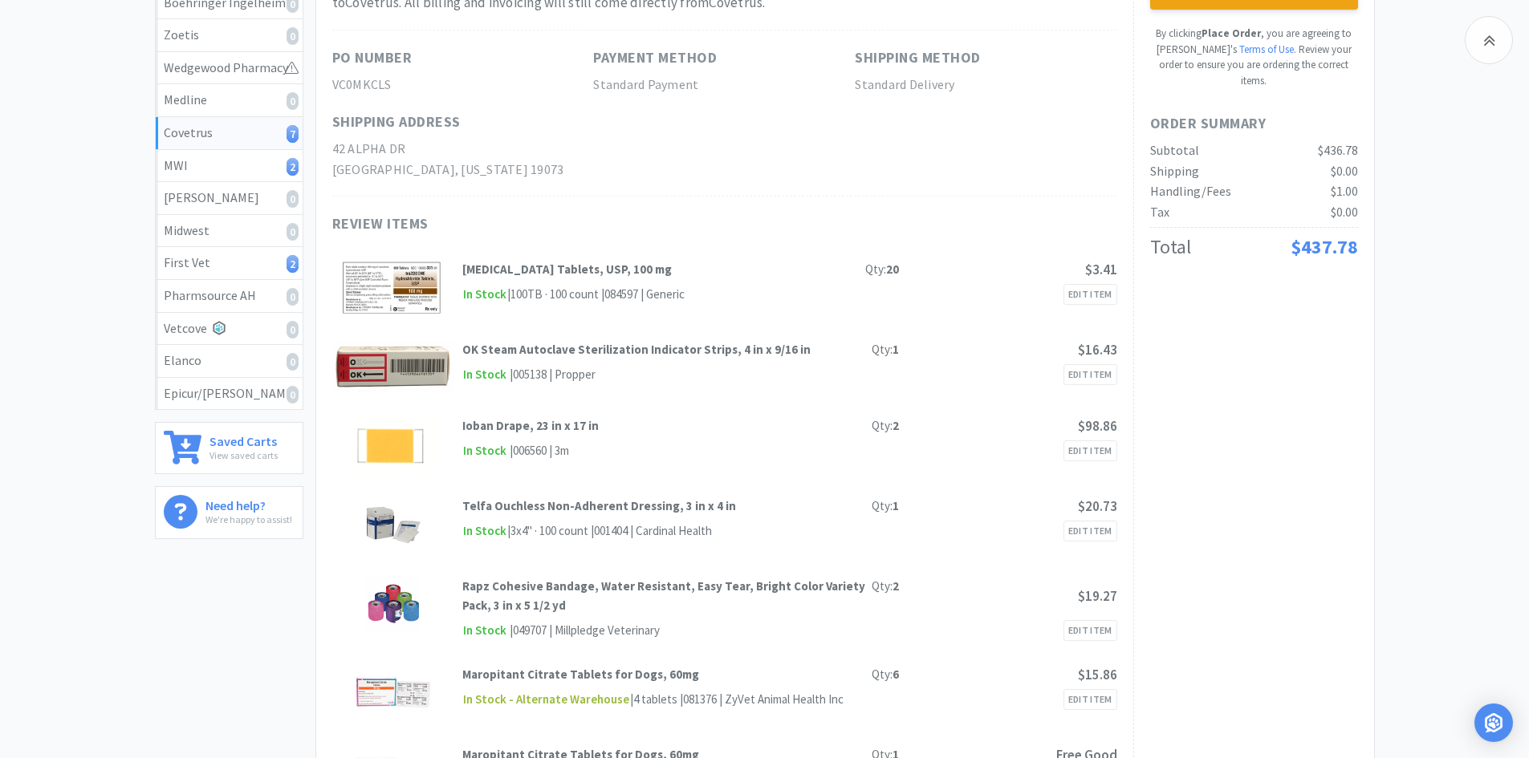
scroll to position [0, 0]
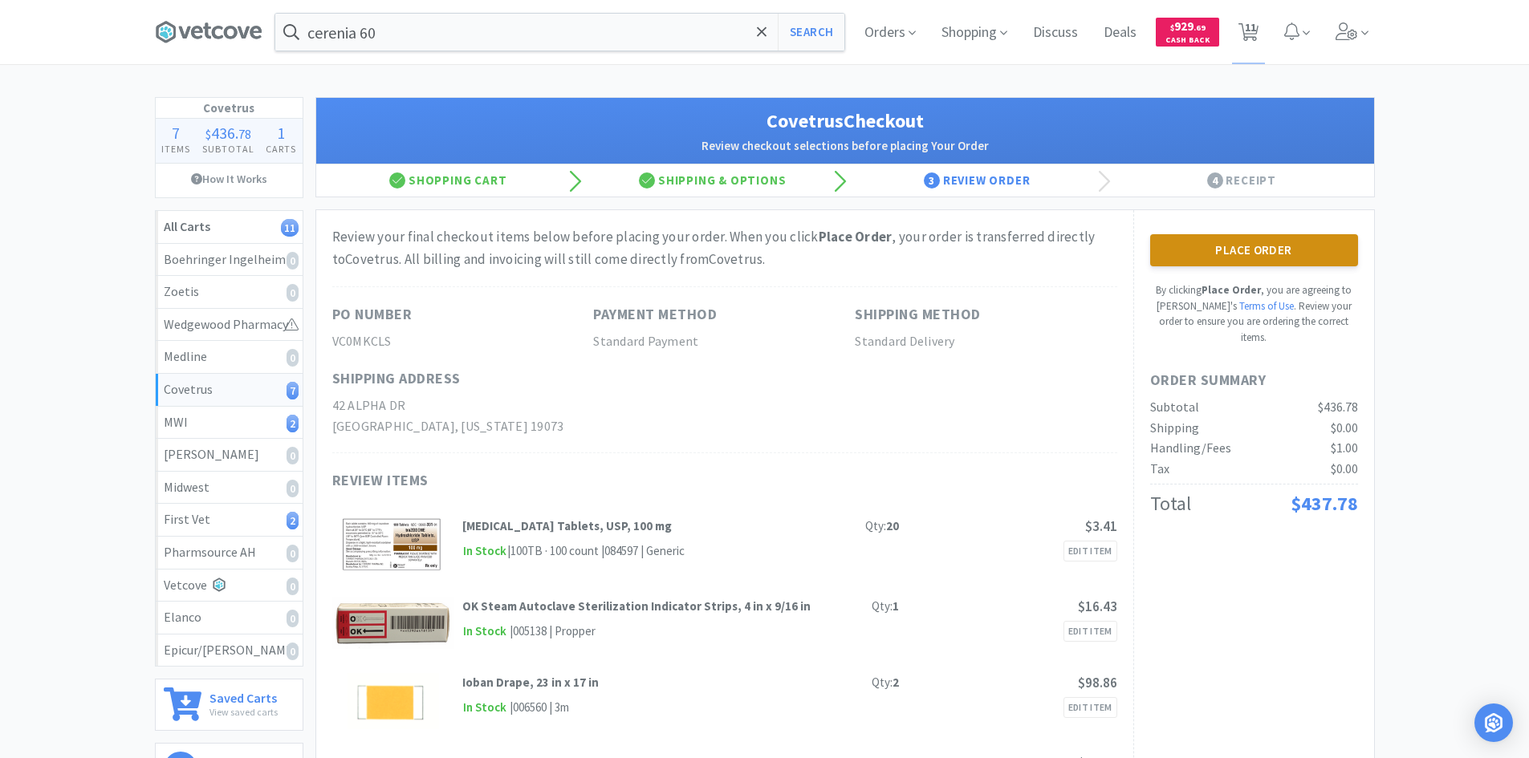
click at [1240, 257] on button "Place Order" at bounding box center [1254, 250] width 208 height 32
